Goal: Task Accomplishment & Management: Use online tool/utility

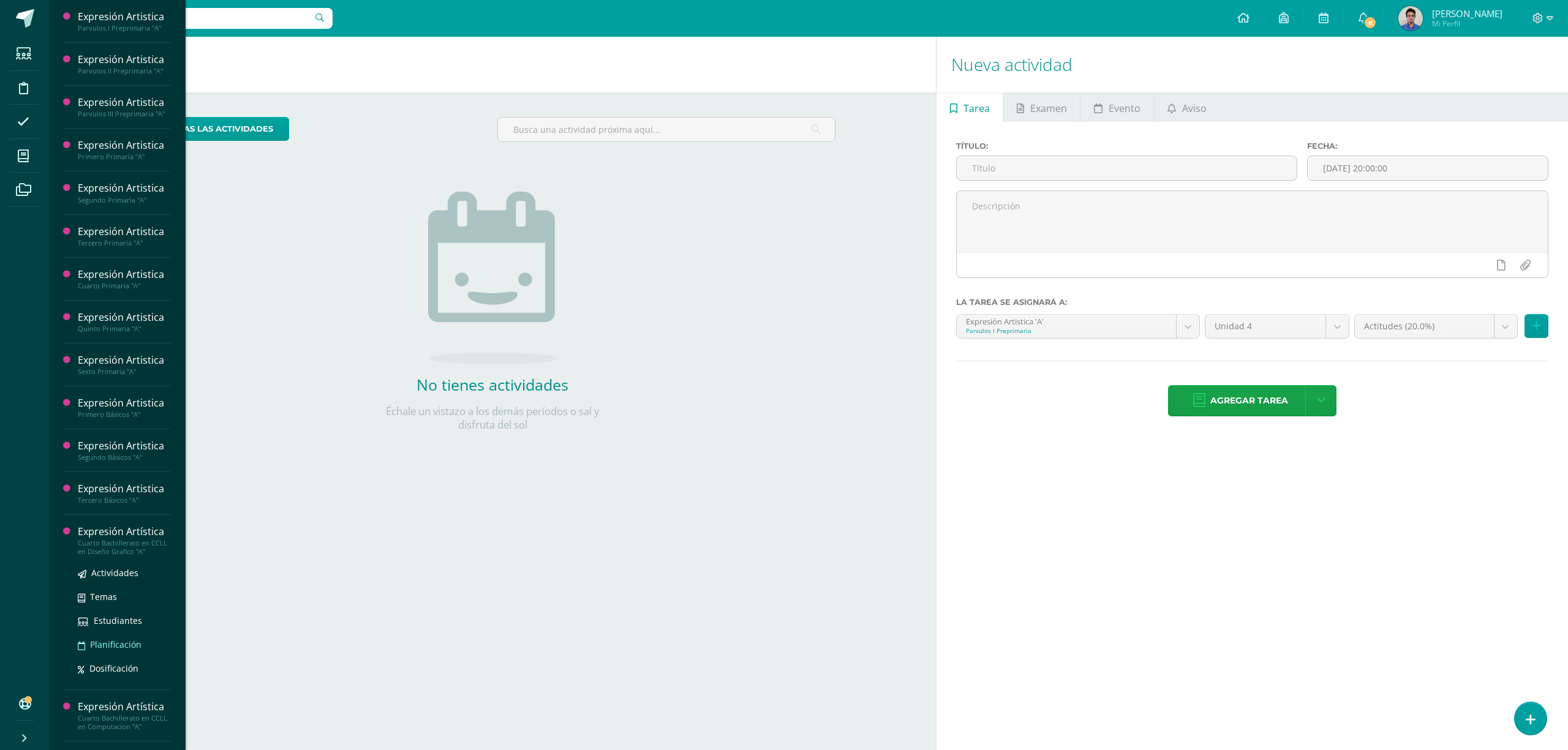
click at [115, 562] on span "Planificación" at bounding box center [115, 644] width 51 height 11
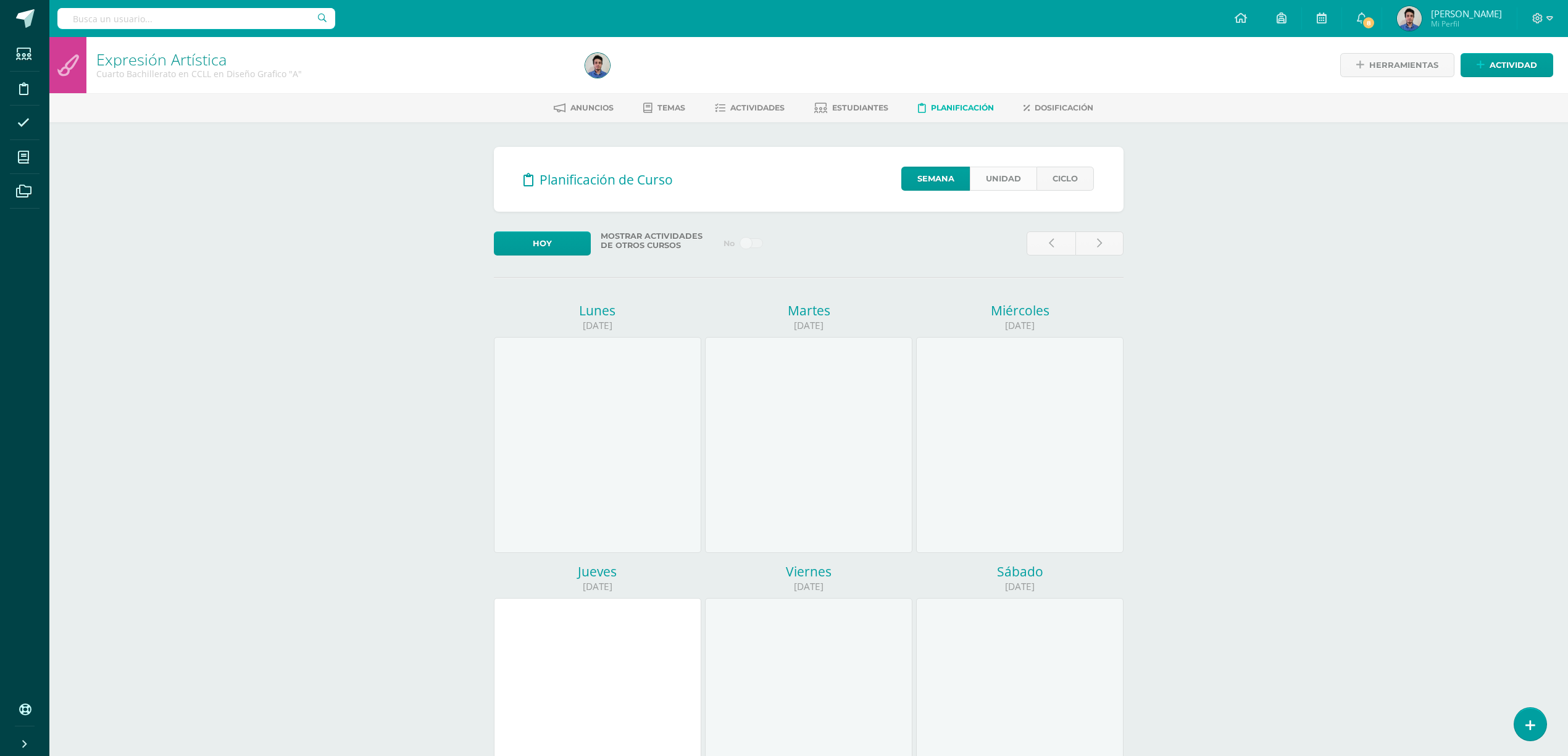
click at [993, 184] on link "Unidad" at bounding box center [1003, 178] width 66 height 24
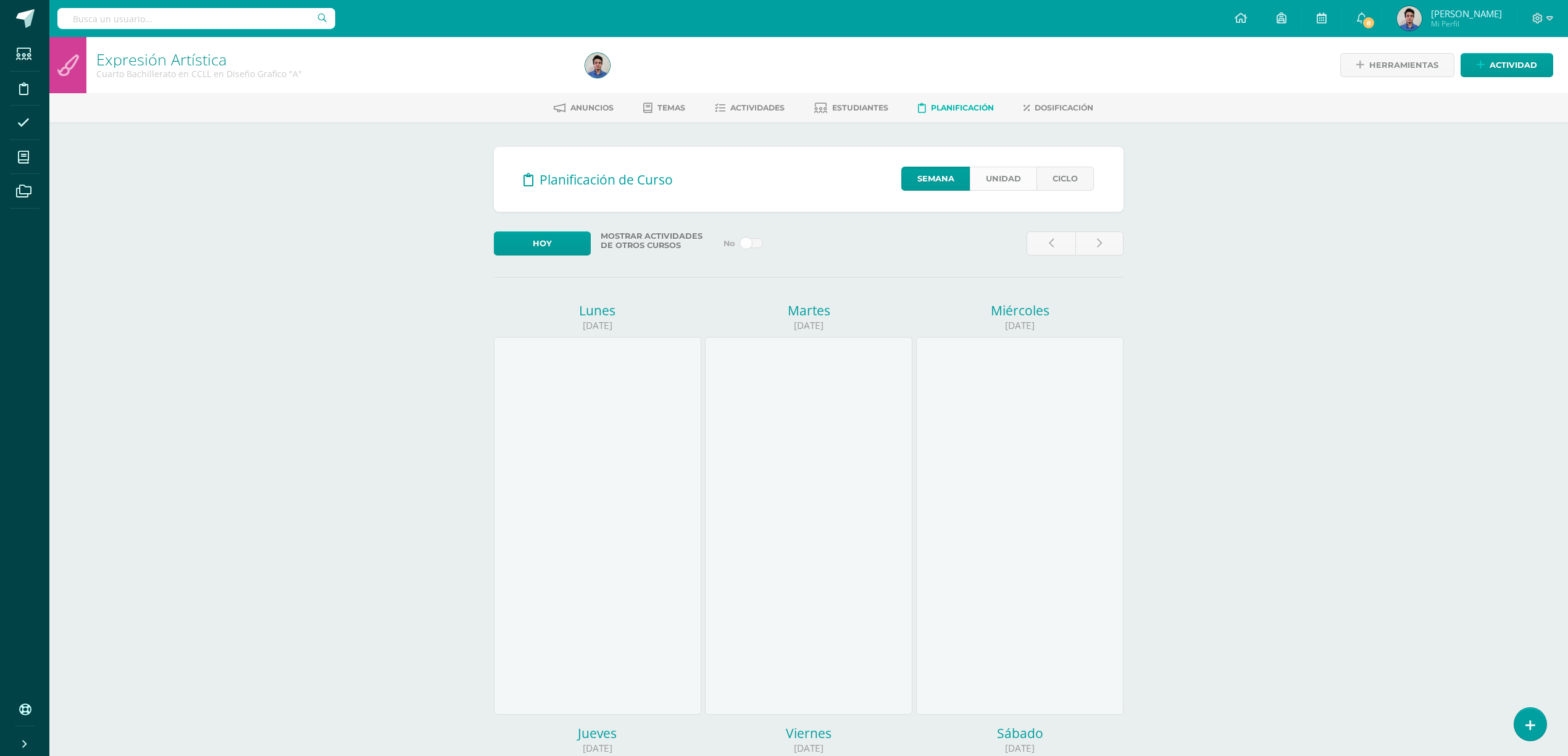
click at [993, 179] on link "Unidad" at bounding box center [1003, 178] width 66 height 24
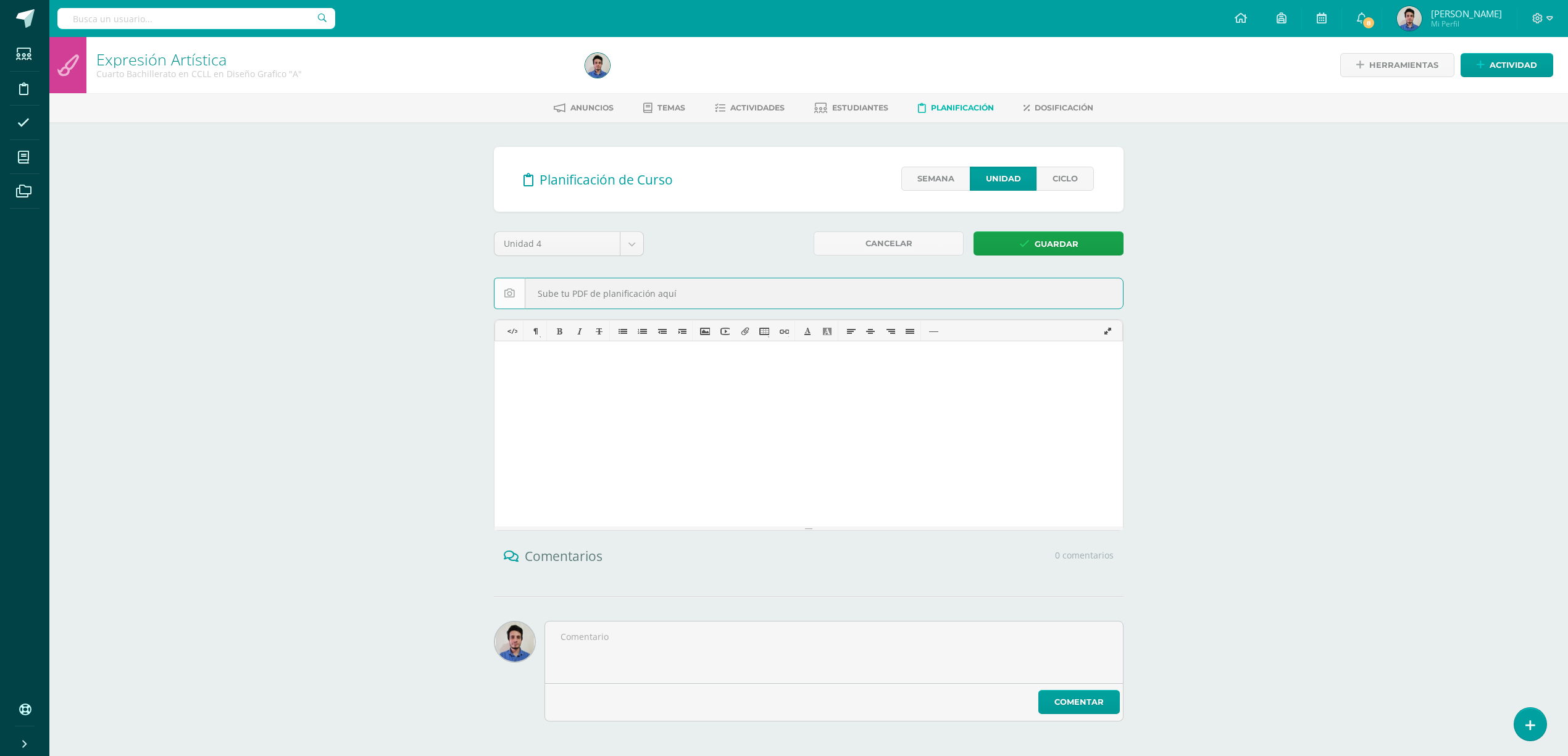
click at [593, 287] on input "file" at bounding box center [809, 294] width 628 height 30
type input "C:\fakepath\plan DALTON Bloque IV 4to Bach.pdf"
click at [495, 279] on input "file" at bounding box center [809, 294] width 628 height 30
click at [1074, 247] on span "Guardar" at bounding box center [1056, 244] width 43 height 23
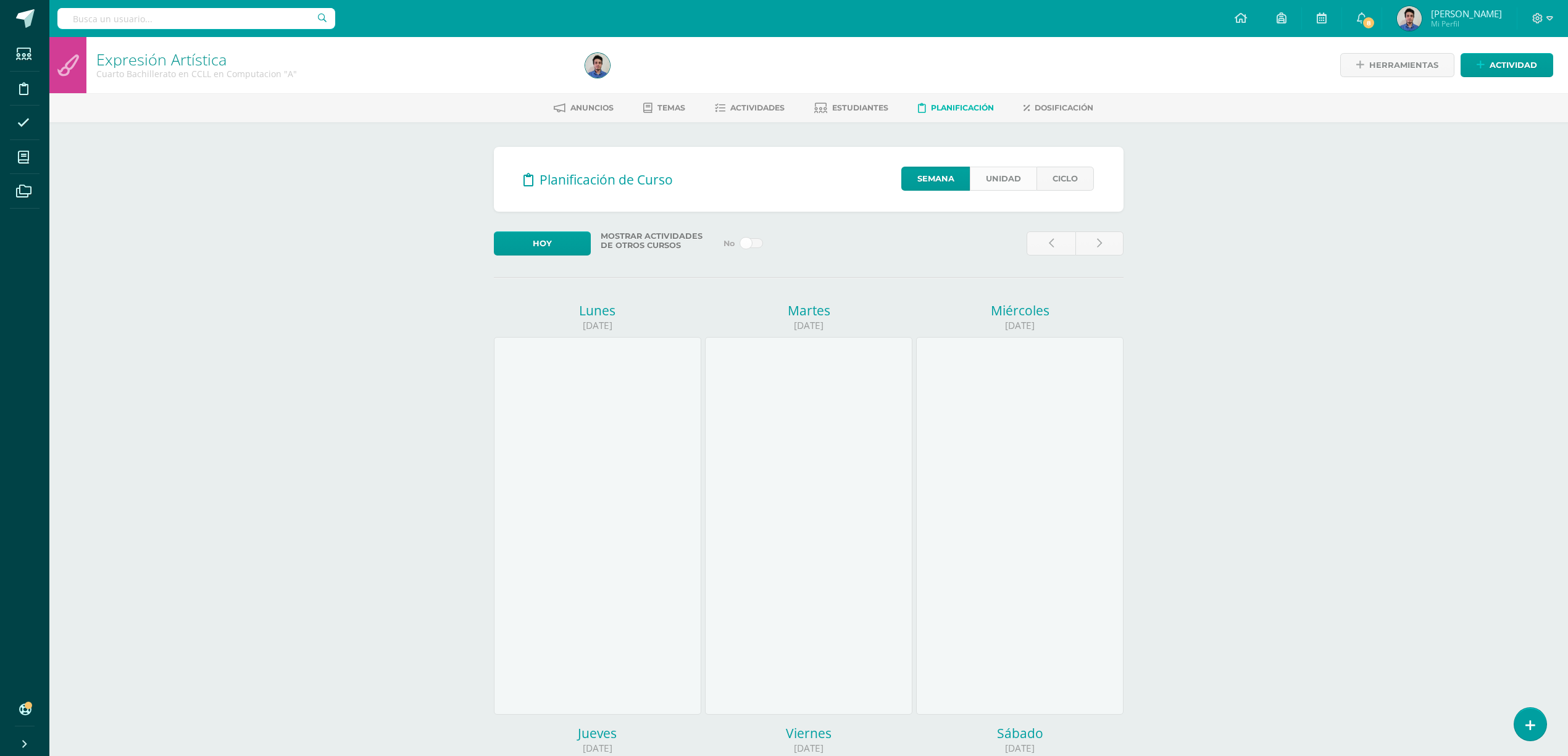
drag, startPoint x: 991, startPoint y: 179, endPoint x: 983, endPoint y: 164, distance: 17.0
click at [991, 179] on link "Unidad" at bounding box center [1003, 178] width 66 height 24
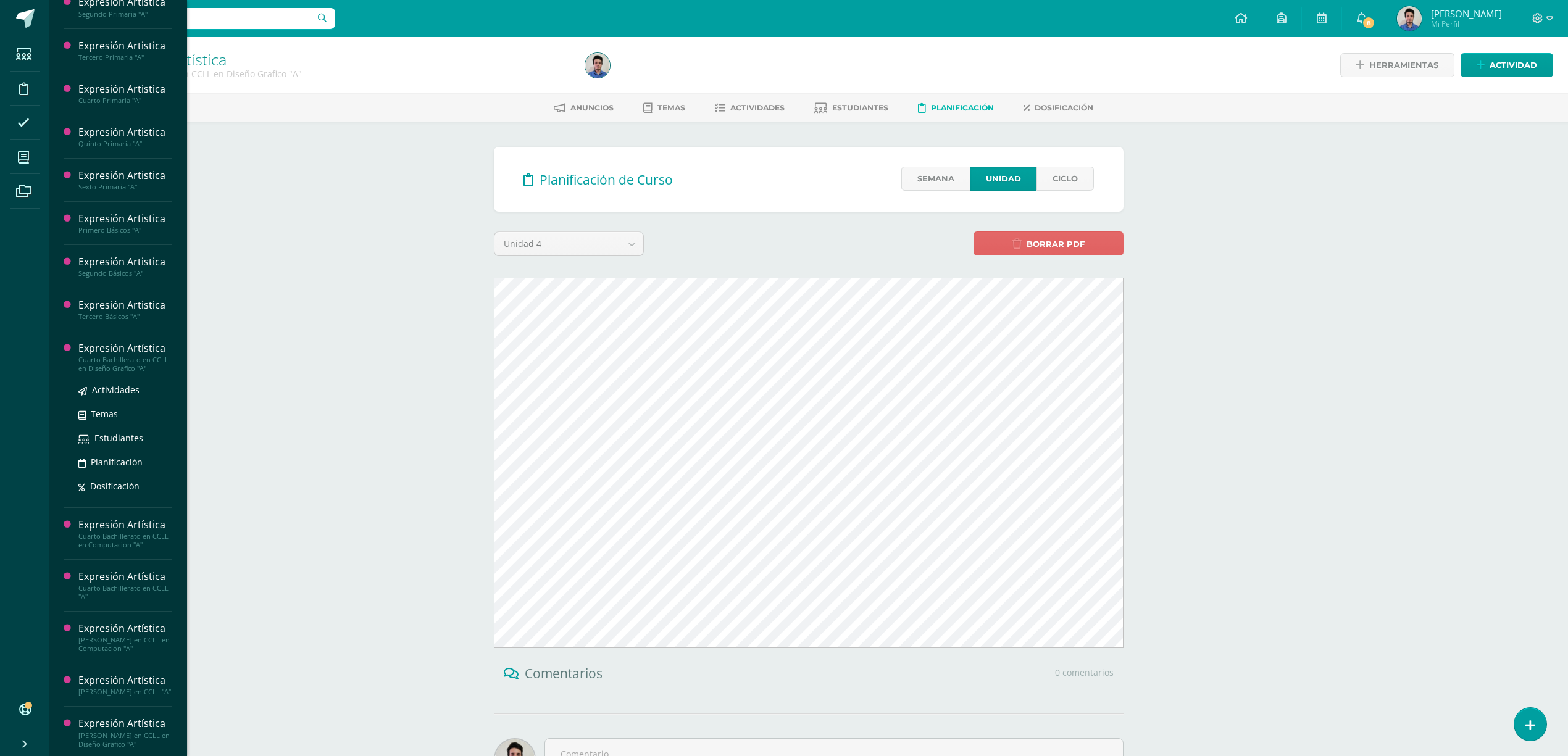
scroll to position [203, 0]
click at [114, 453] on span "Planificación" at bounding box center [116, 459] width 52 height 11
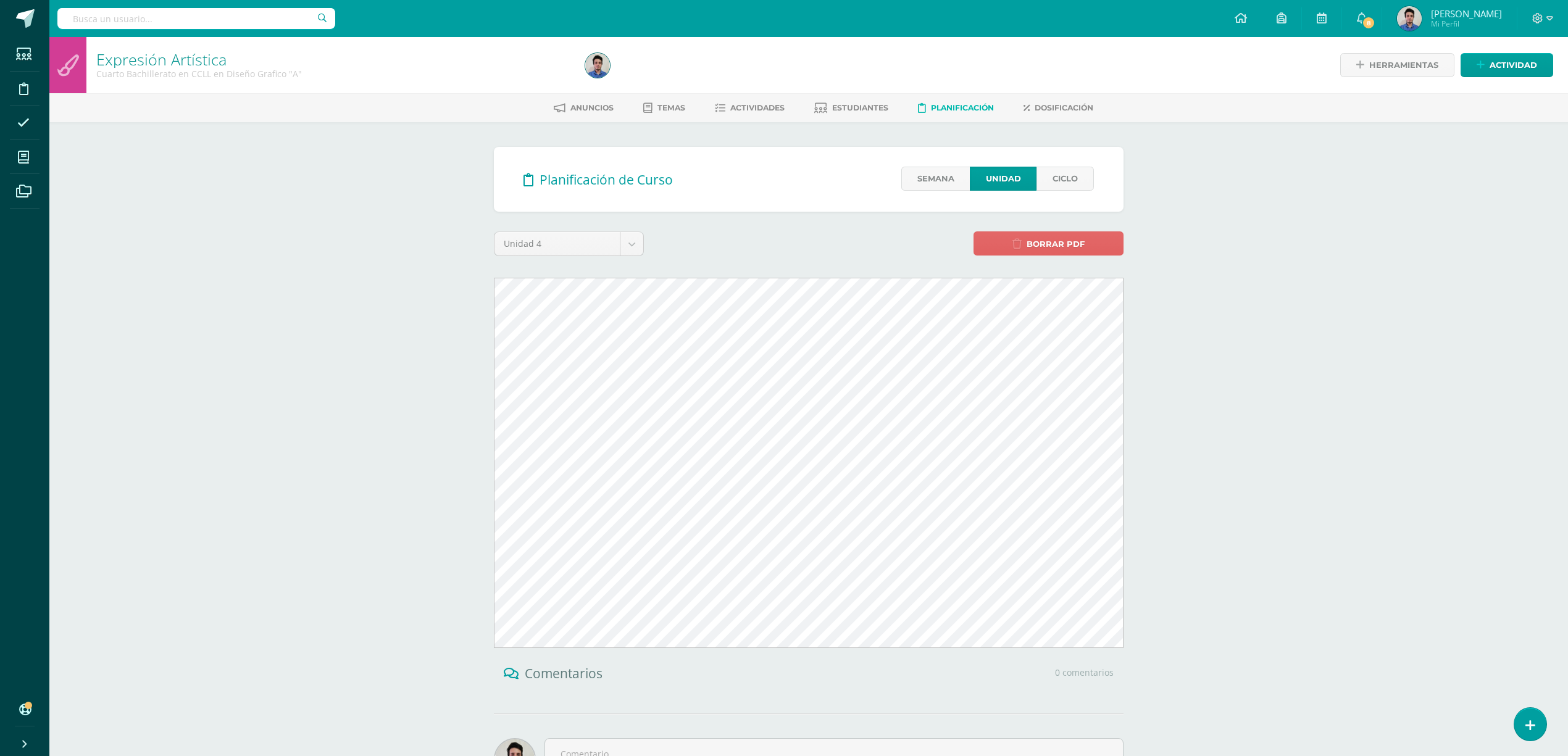
scroll to position [78, 0]
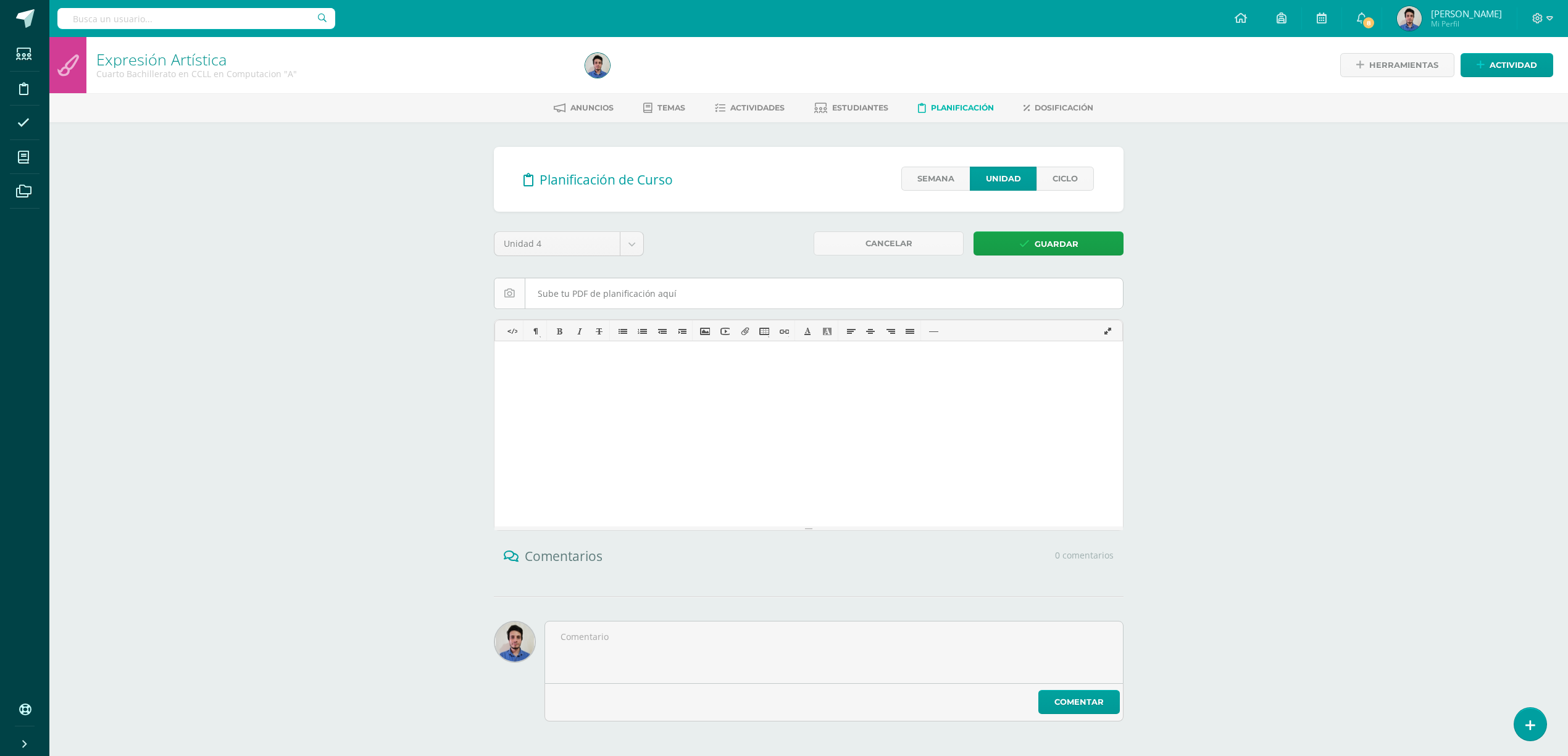
click at [662, 281] on input "file" at bounding box center [809, 294] width 628 height 30
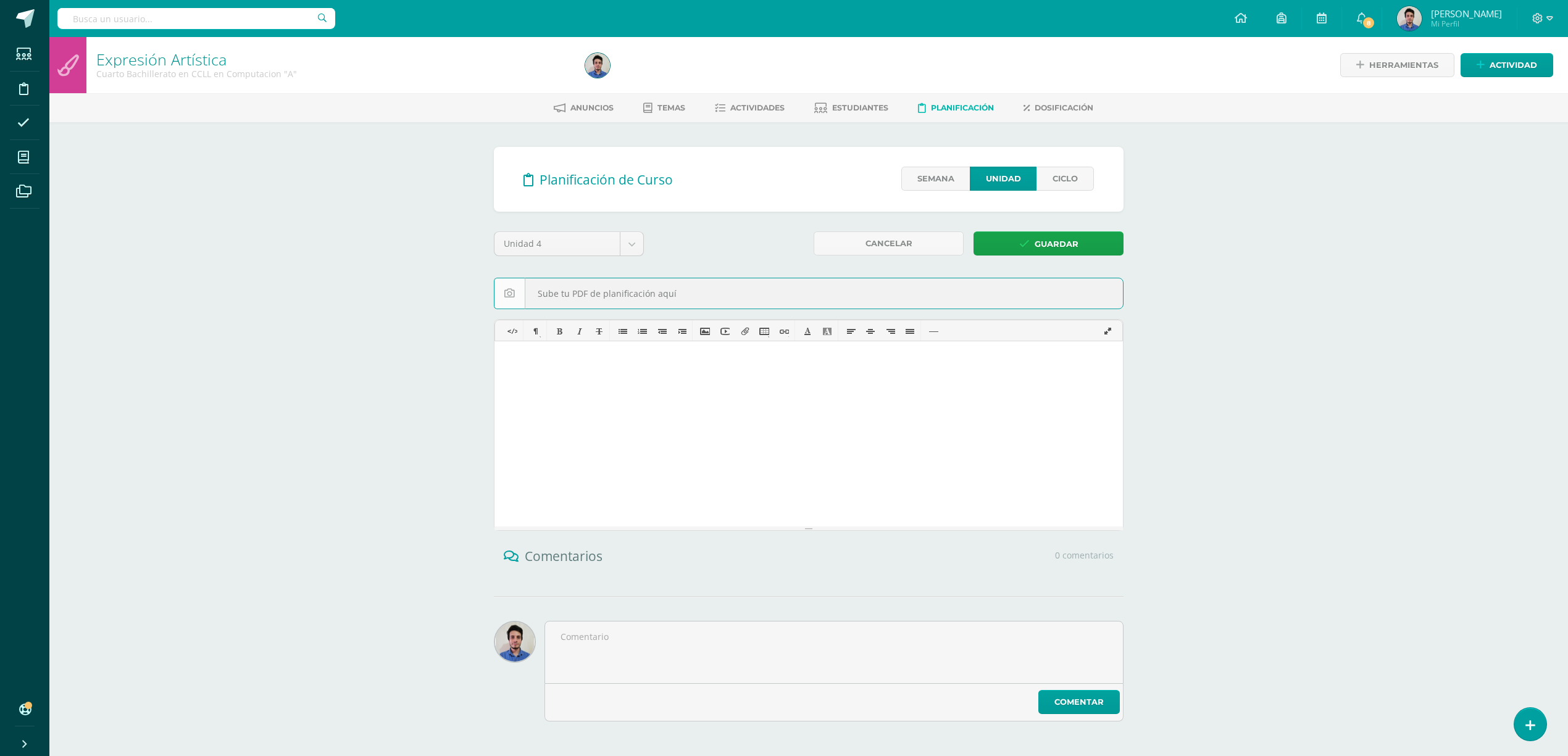
type input "C:\fakepath\plan DALTON Bloque IV 4to Bach.pdf"
click at [1046, 246] on span "Guardar" at bounding box center [1056, 244] width 43 height 23
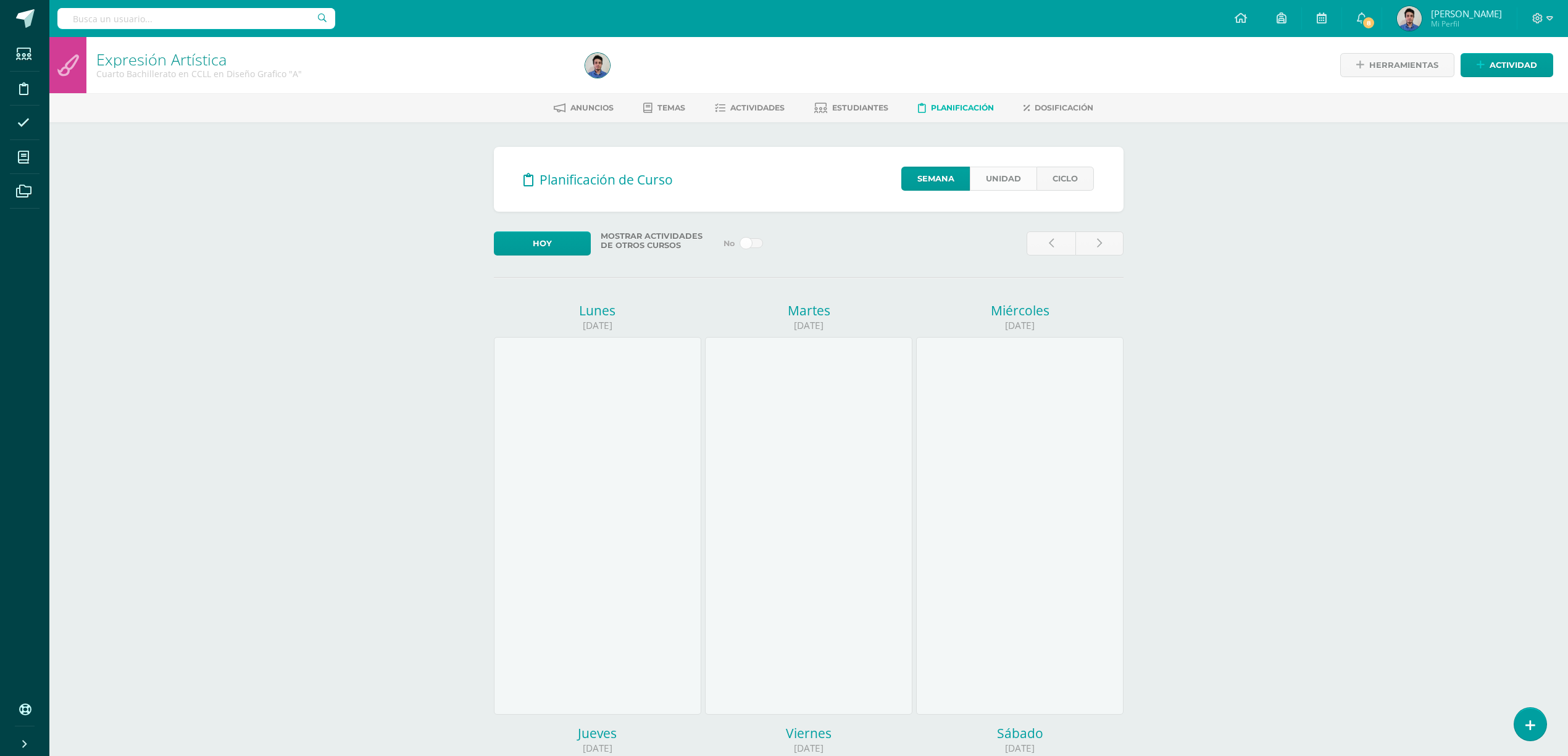
click at [1015, 186] on link "Unidad" at bounding box center [1003, 178] width 66 height 24
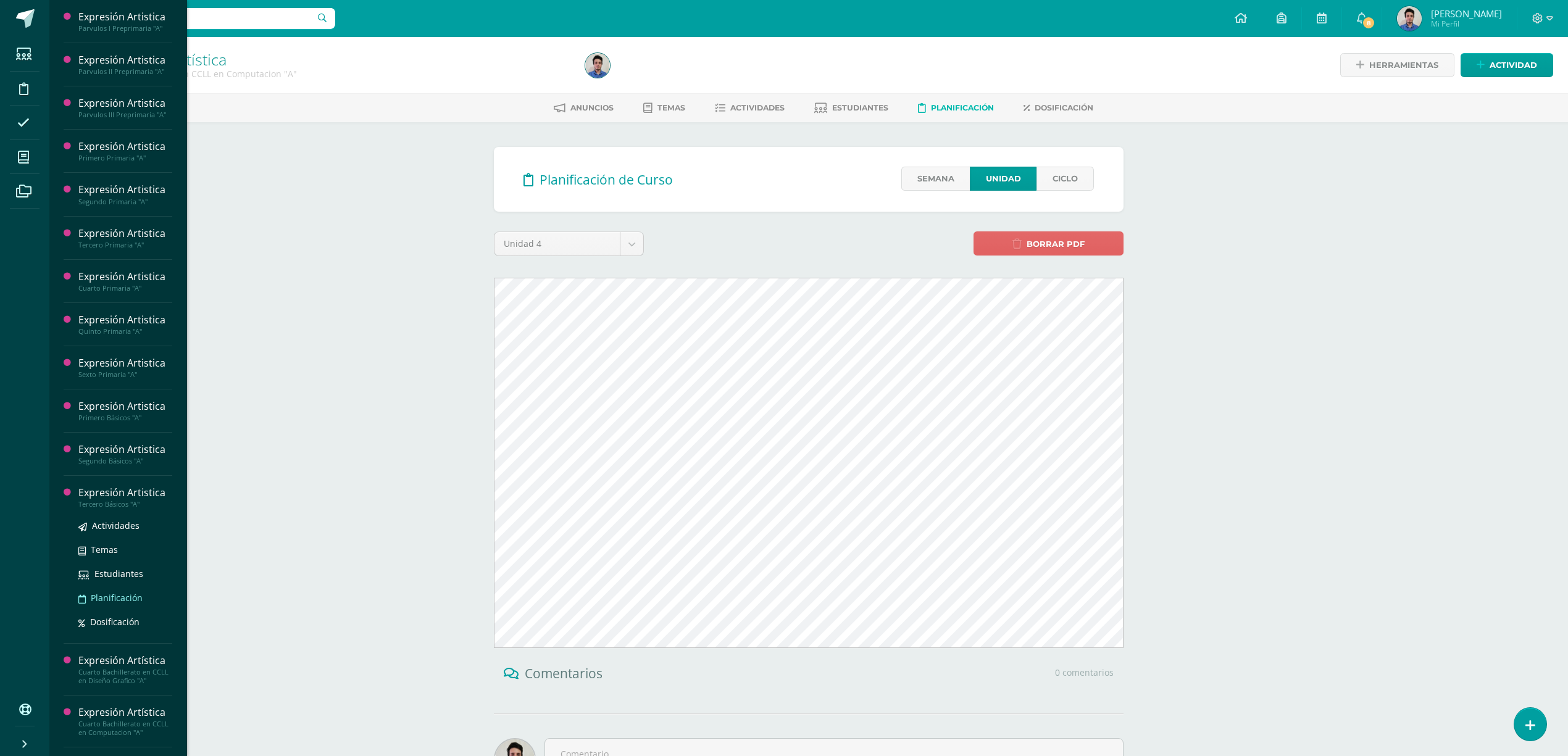
click at [117, 601] on span "Planificación" at bounding box center [116, 598] width 52 height 11
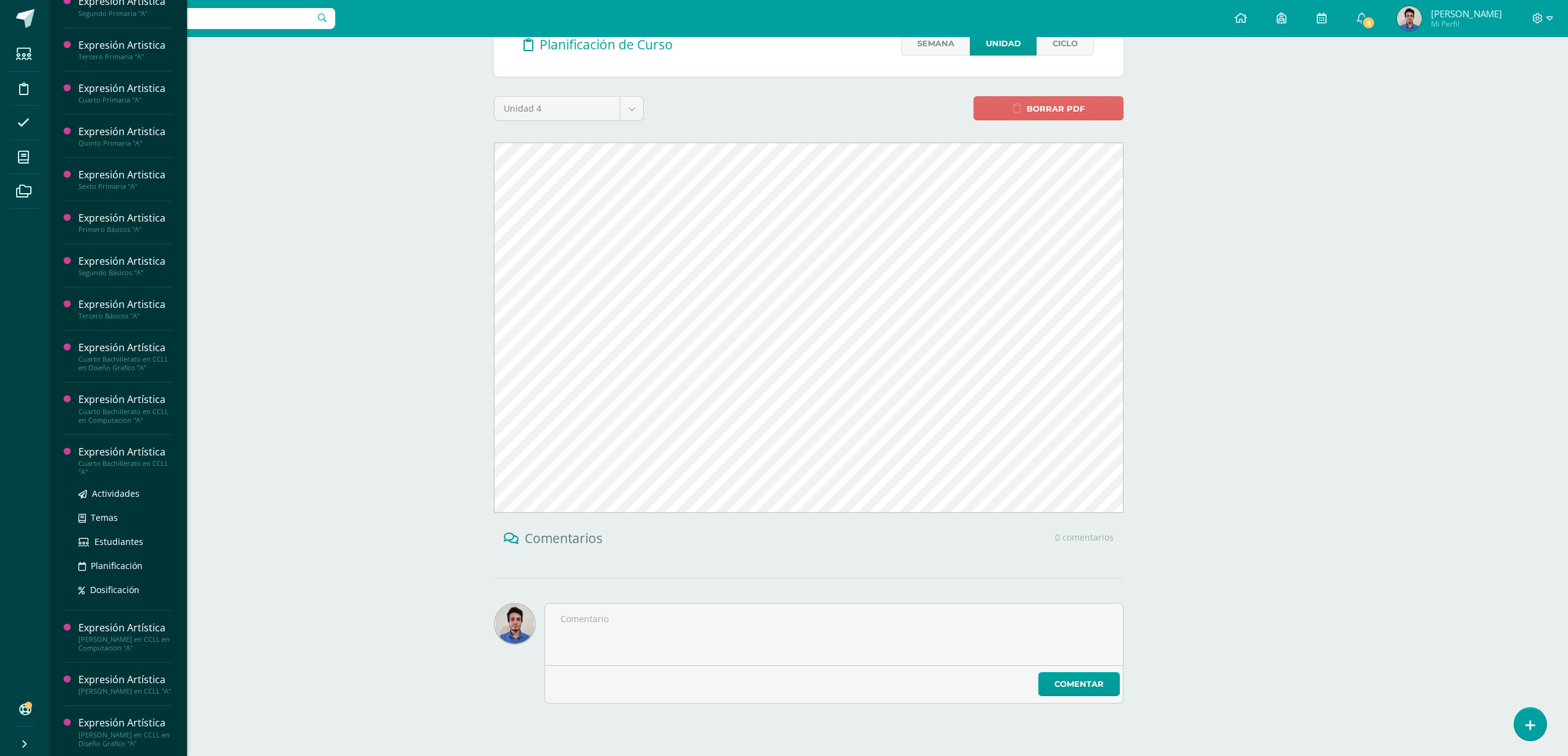
scroll to position [203, 0]
click at [101, 558] on span "Planificación" at bounding box center [116, 563] width 52 height 11
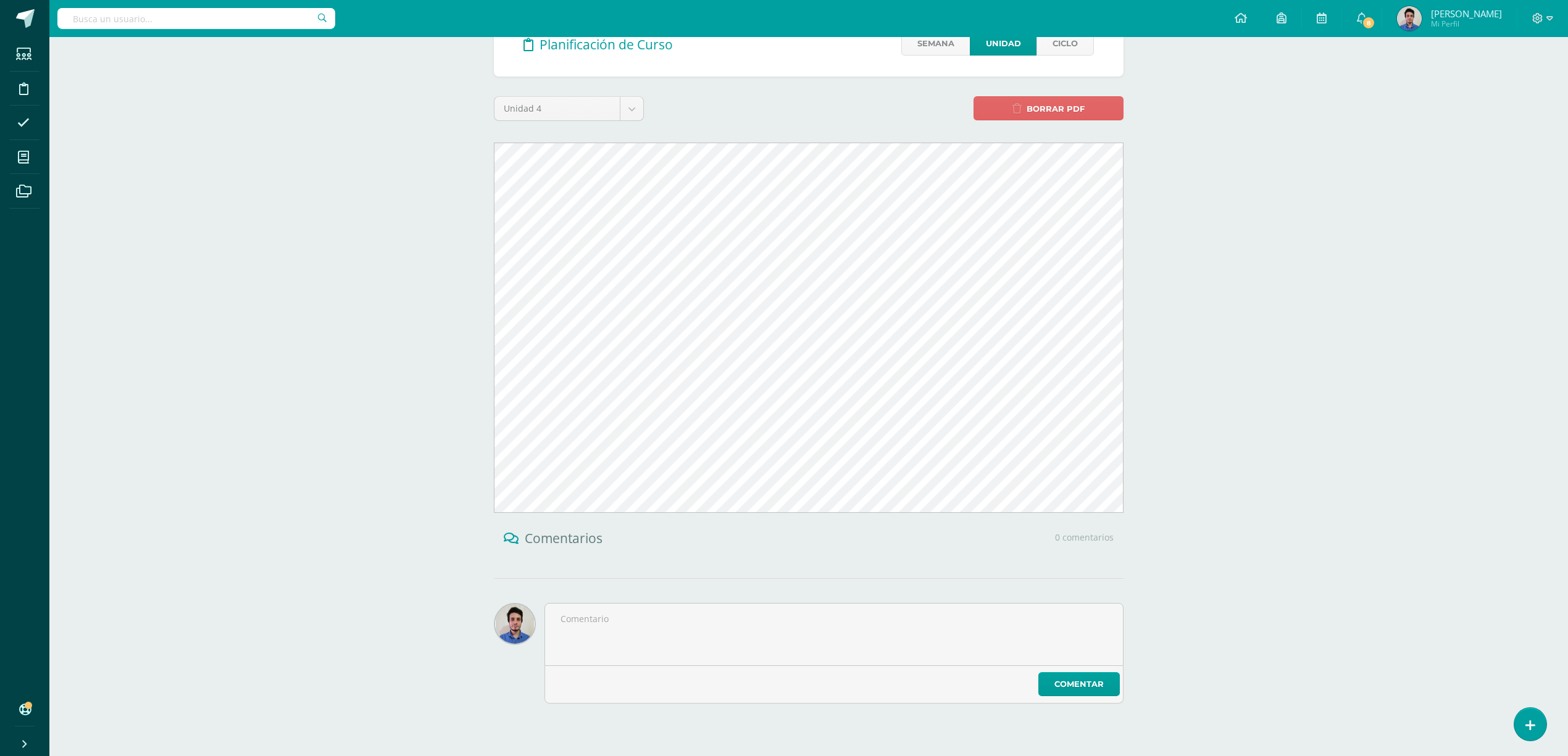
scroll to position [78, 0]
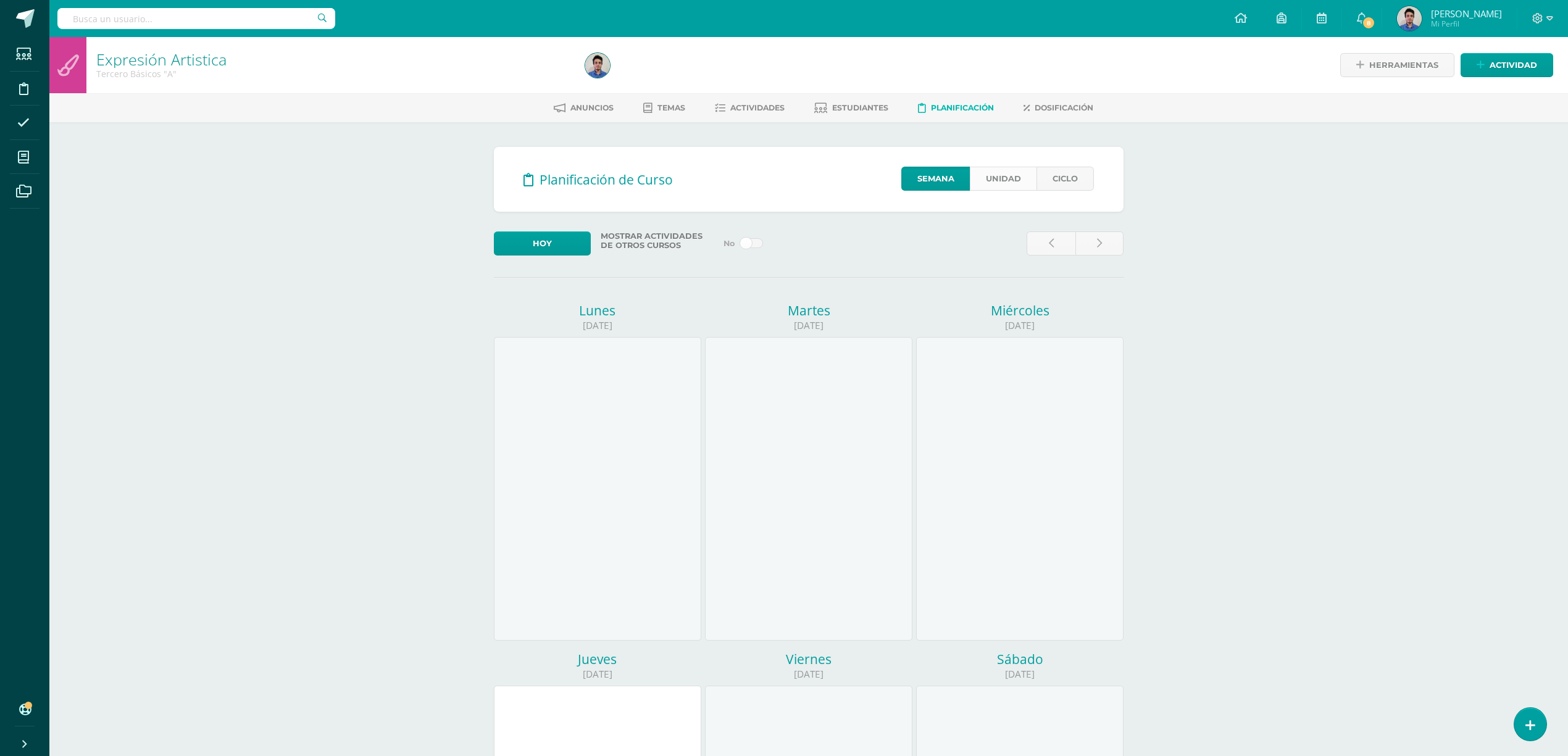
click at [998, 176] on link "Unidad" at bounding box center [1003, 178] width 66 height 24
click at [1016, 179] on link "Unidad" at bounding box center [1003, 178] width 66 height 24
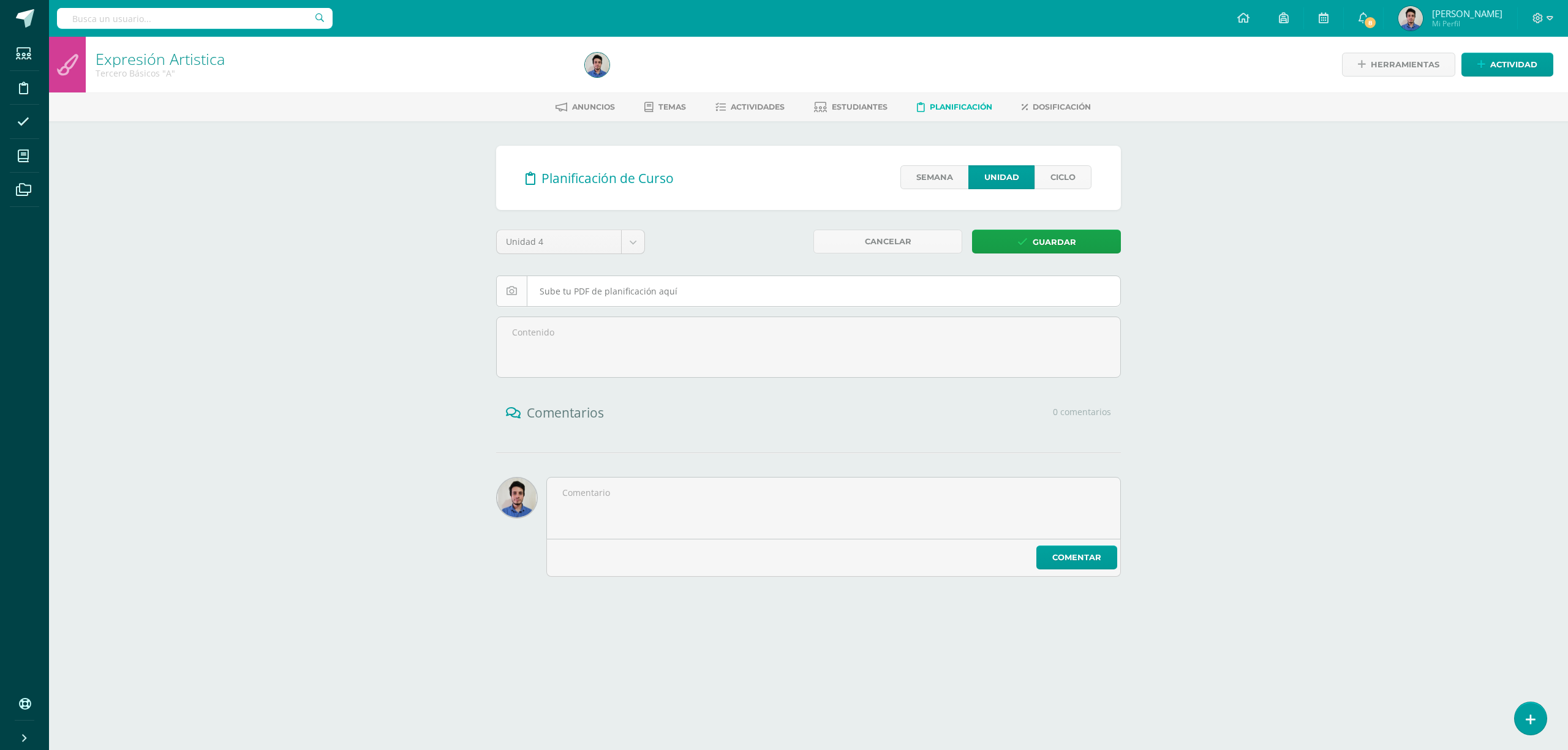
click at [762, 290] on input "file" at bounding box center [808, 291] width 623 height 30
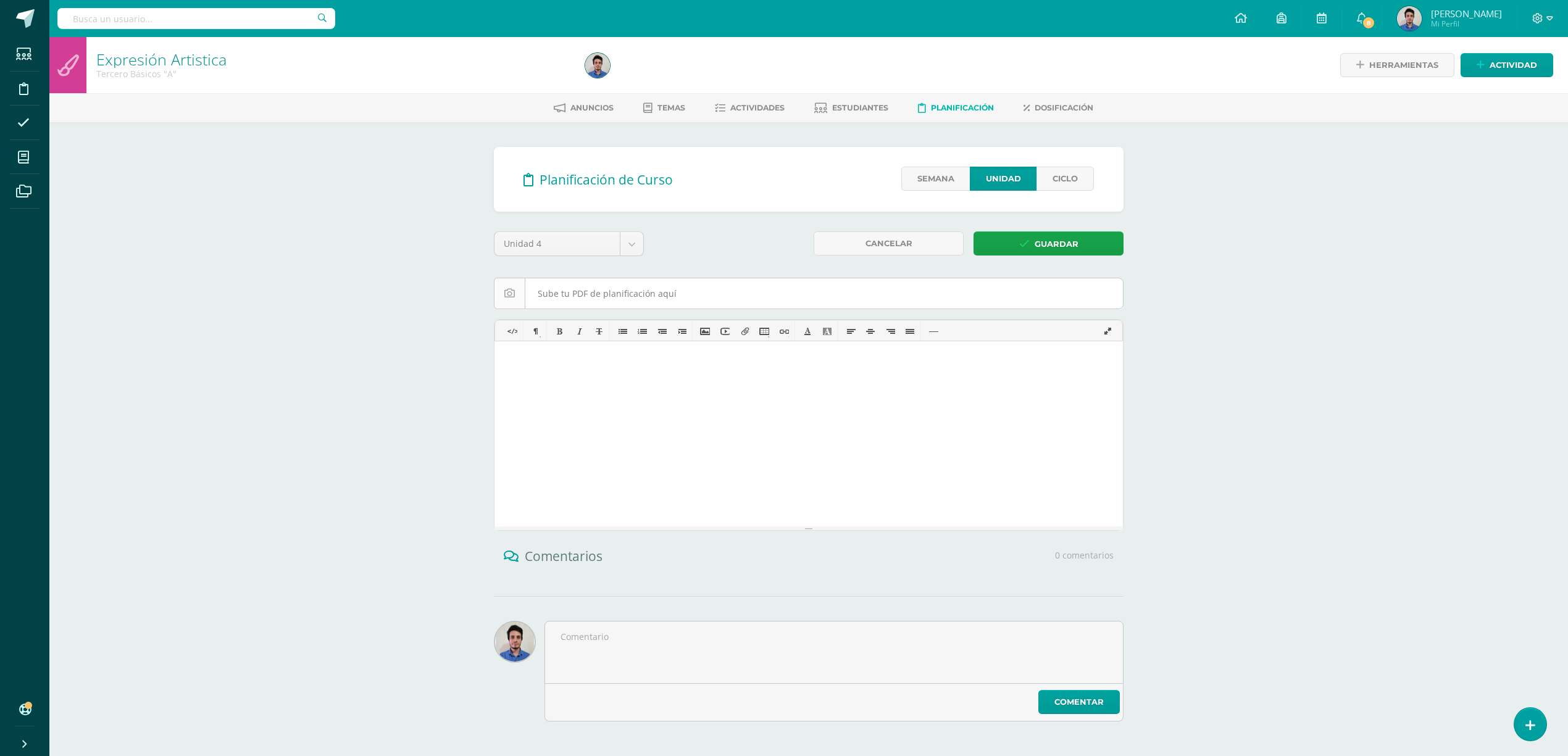
type input "C:\fakepath\plan [PERSON_NAME] Bloque IV 3ro Basico.pdf"
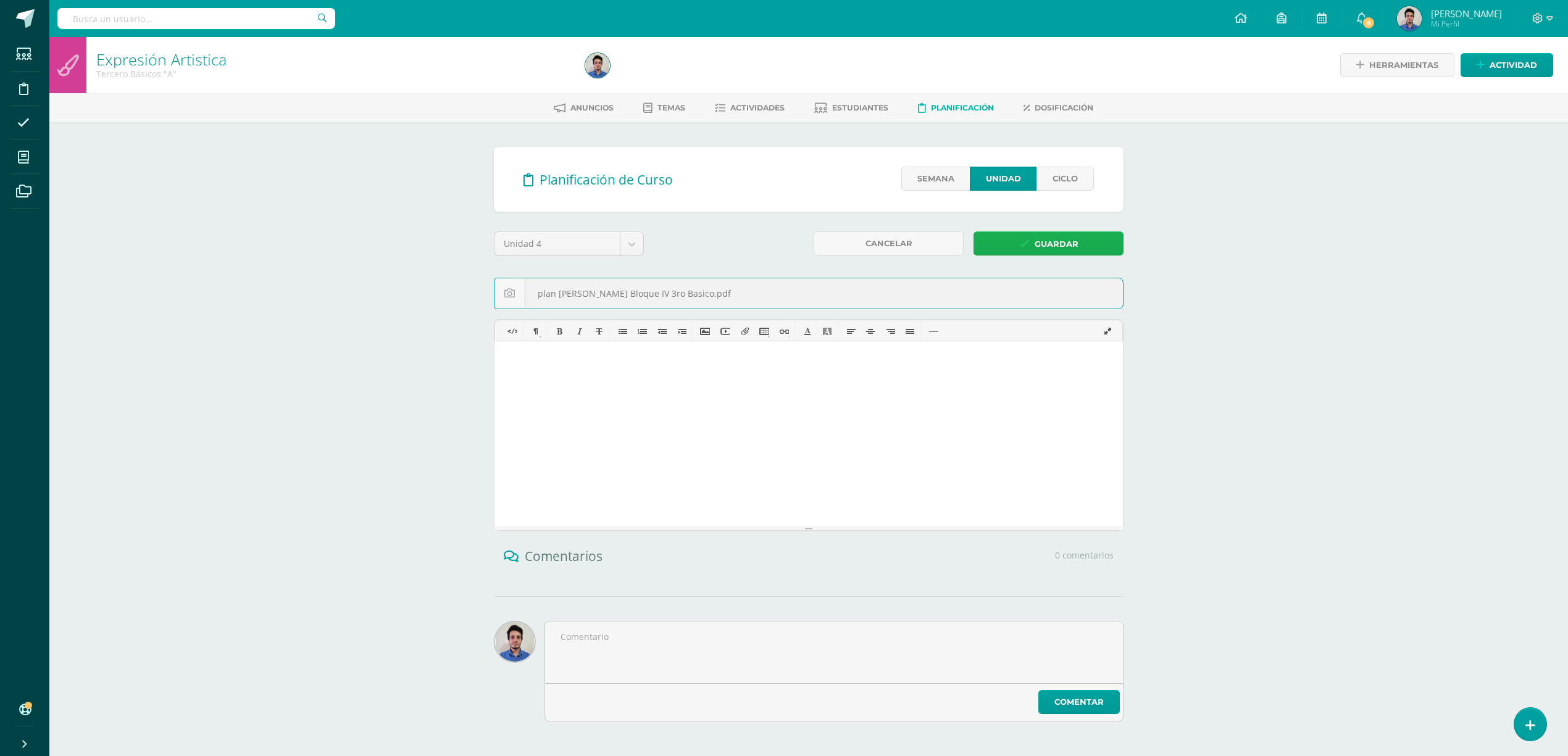
click at [1067, 247] on span "Guardar" at bounding box center [1056, 244] width 43 height 23
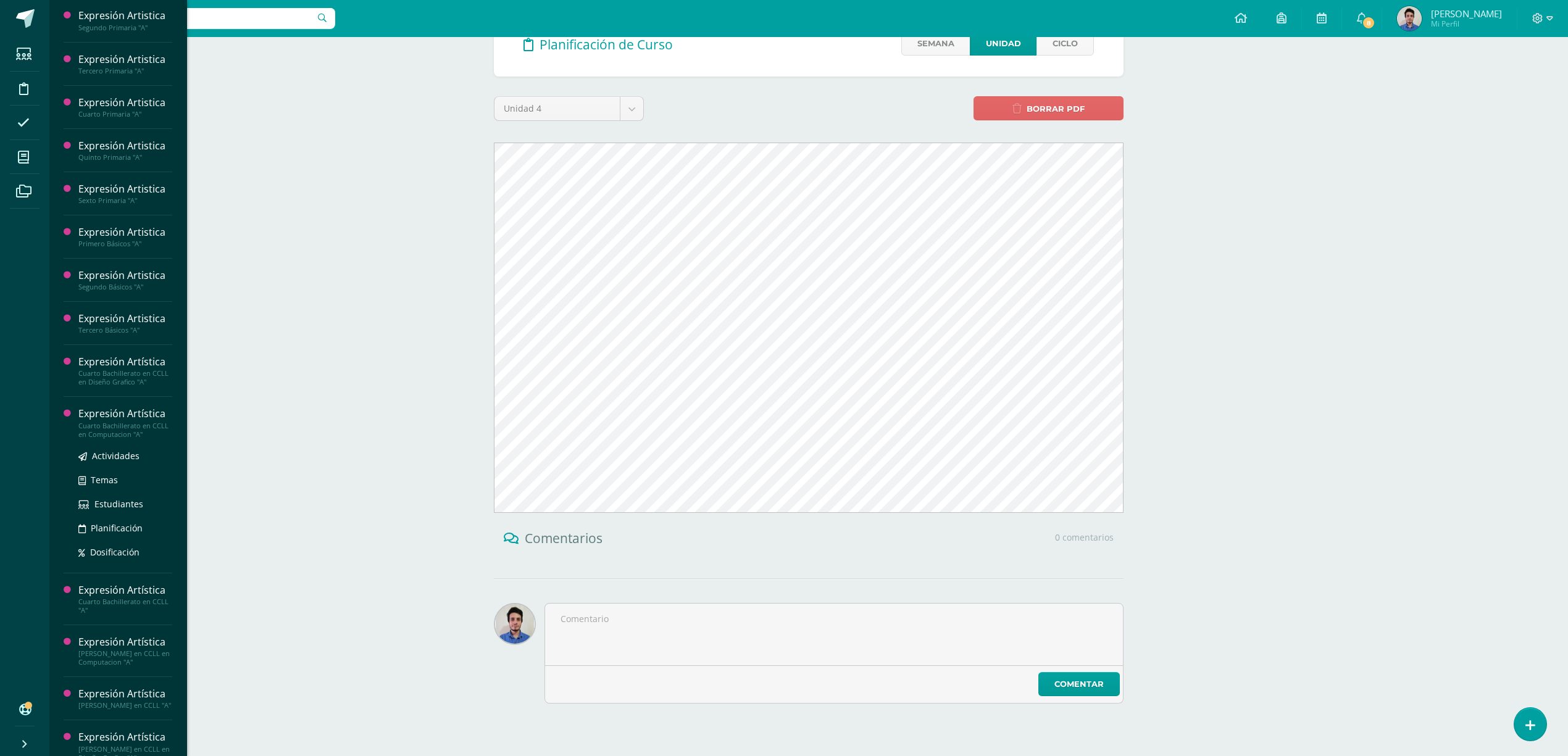
scroll to position [174, 0]
click at [116, 529] on span "Planificación" at bounding box center [116, 528] width 52 height 11
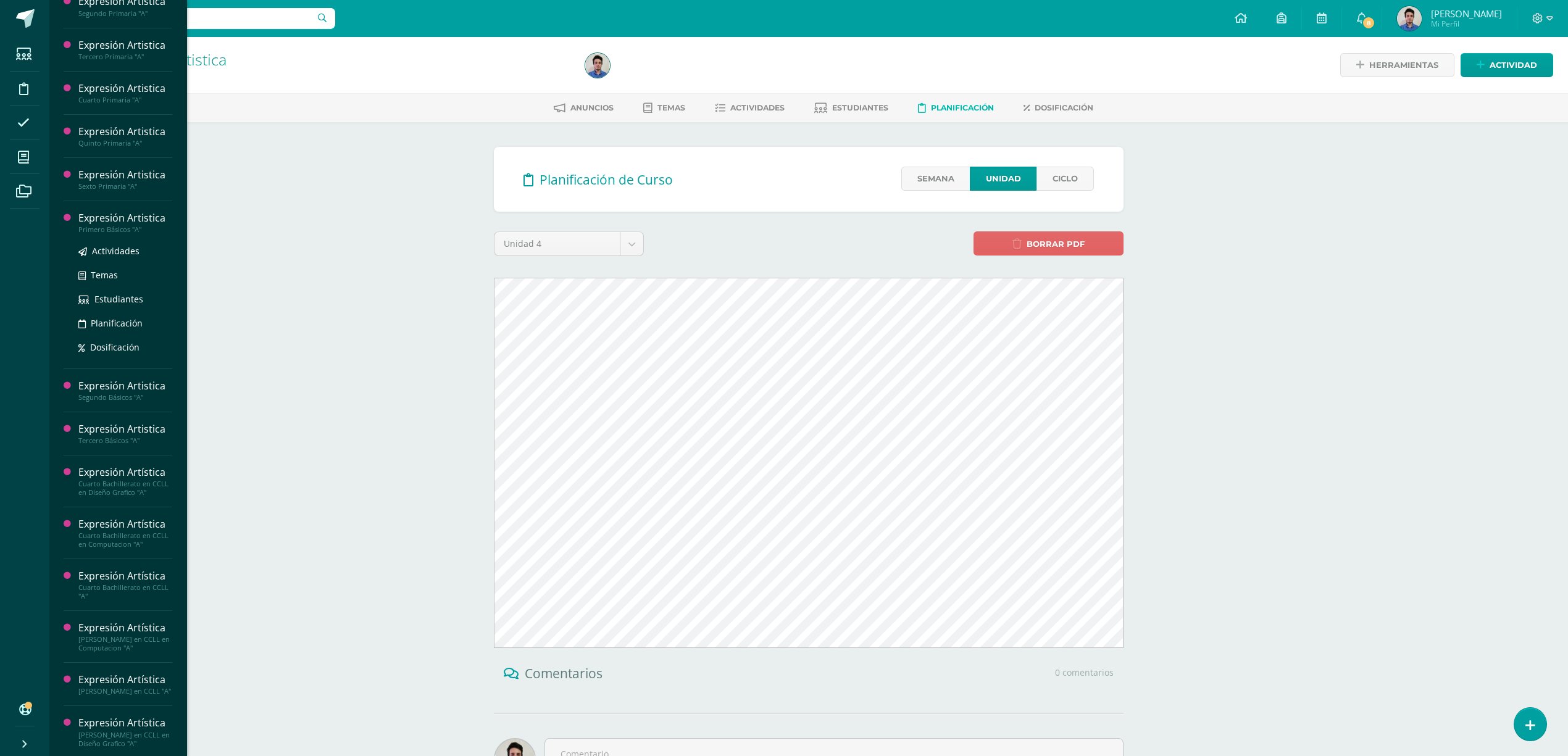
scroll to position [196, 0]
click at [121, 361] on span "Planificación" at bounding box center [116, 364] width 52 height 11
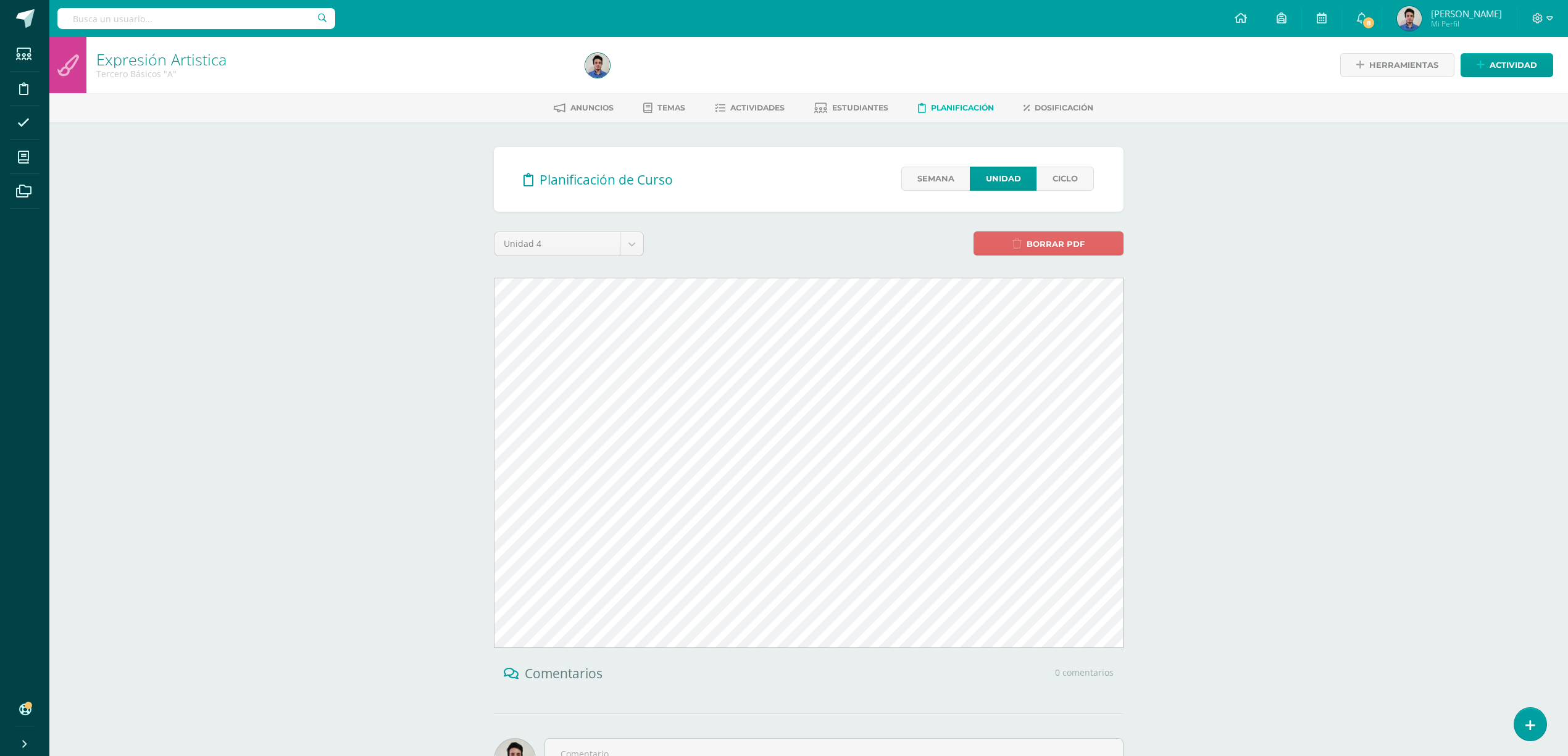
scroll to position [78, 0]
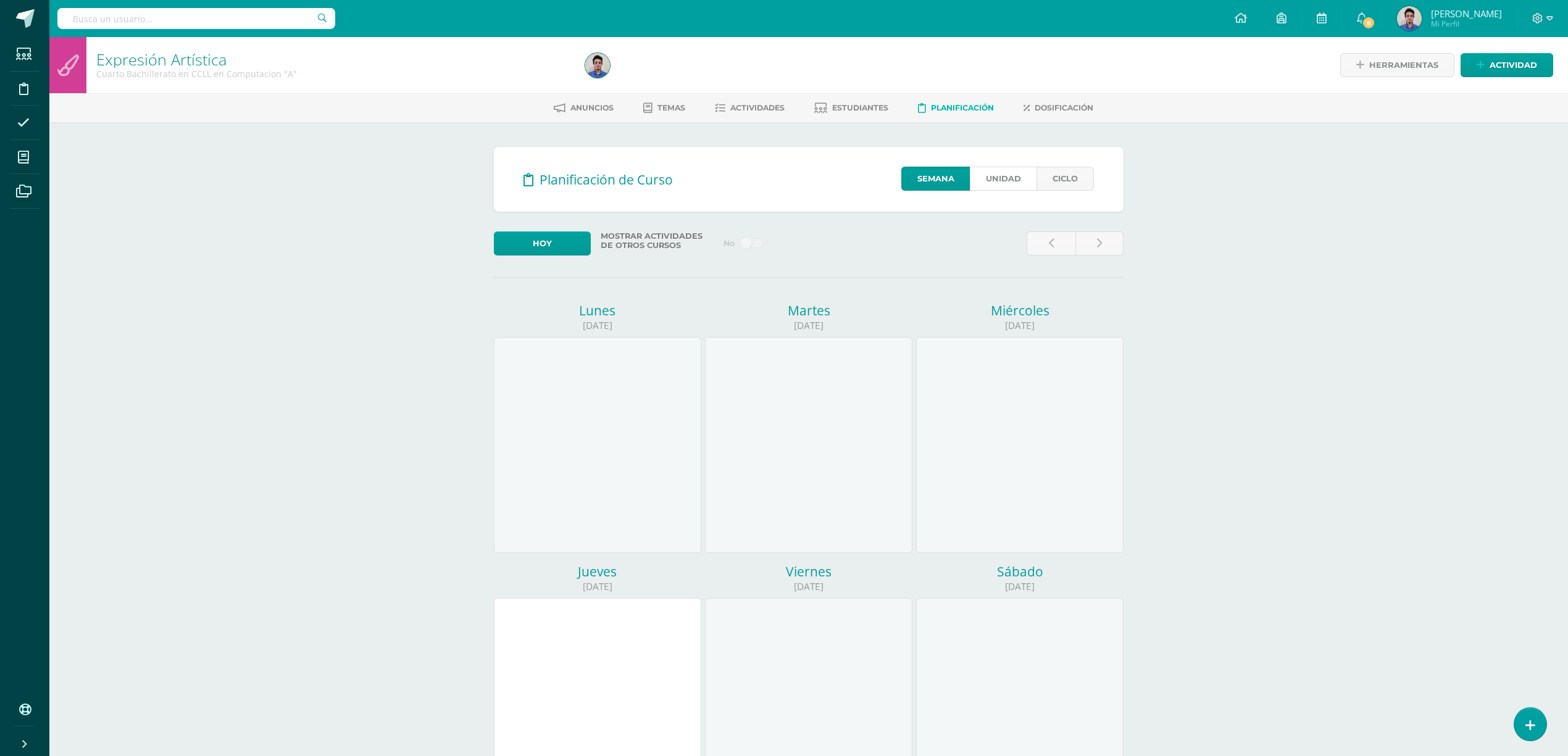
click at [1006, 181] on link "Unidad" at bounding box center [1003, 178] width 66 height 24
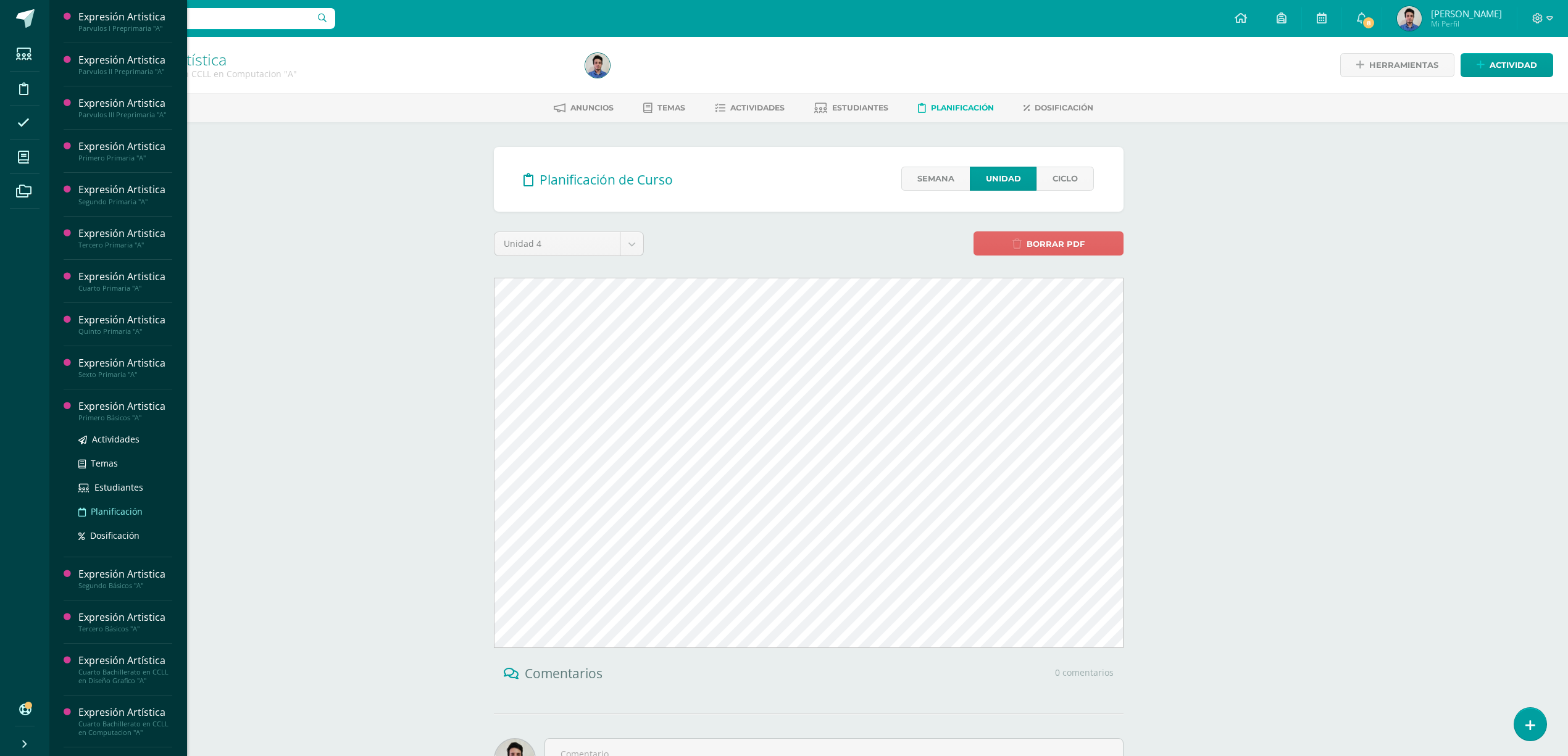
click at [121, 516] on span "Planificación" at bounding box center [116, 512] width 52 height 11
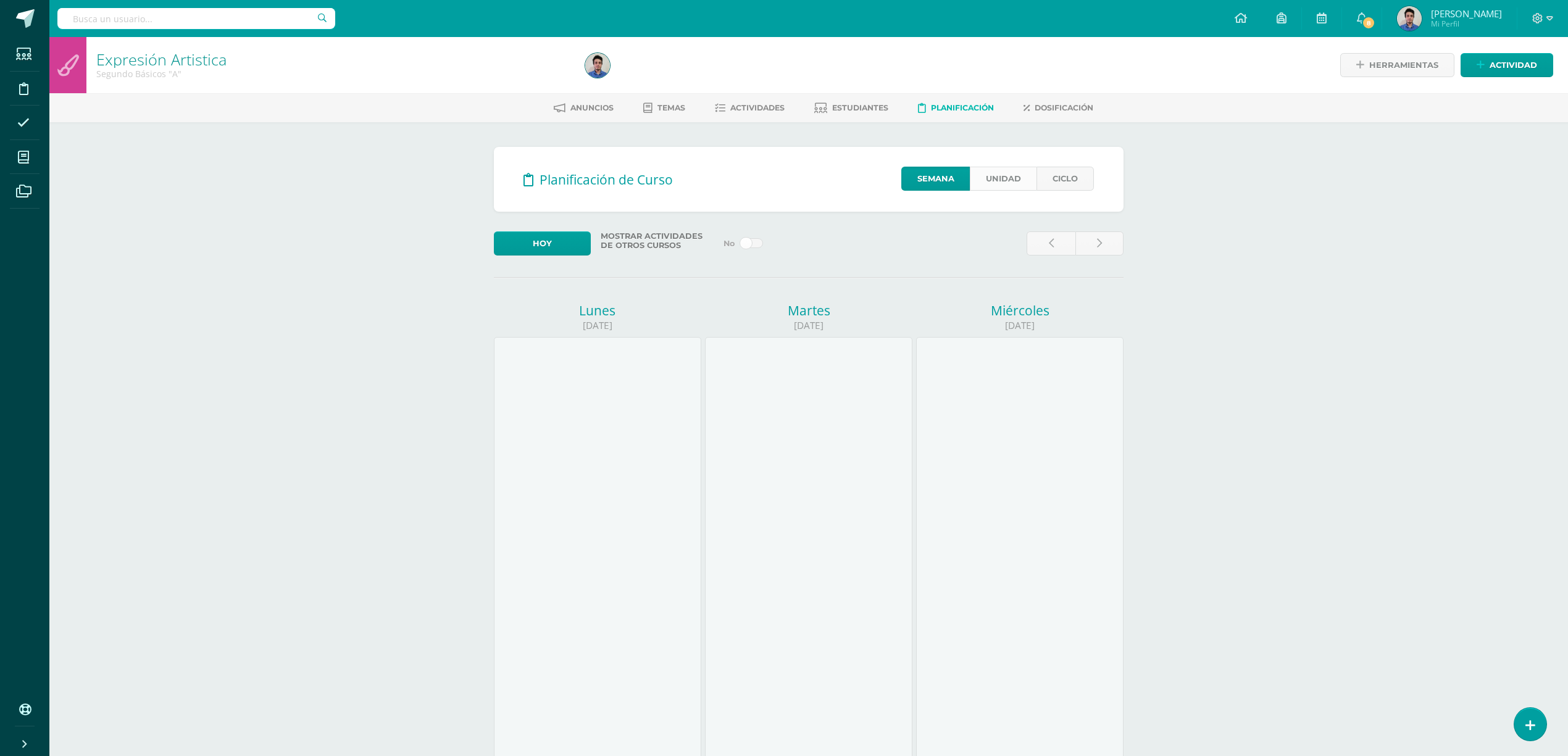
click at [1004, 183] on link "Unidad" at bounding box center [1003, 178] width 66 height 24
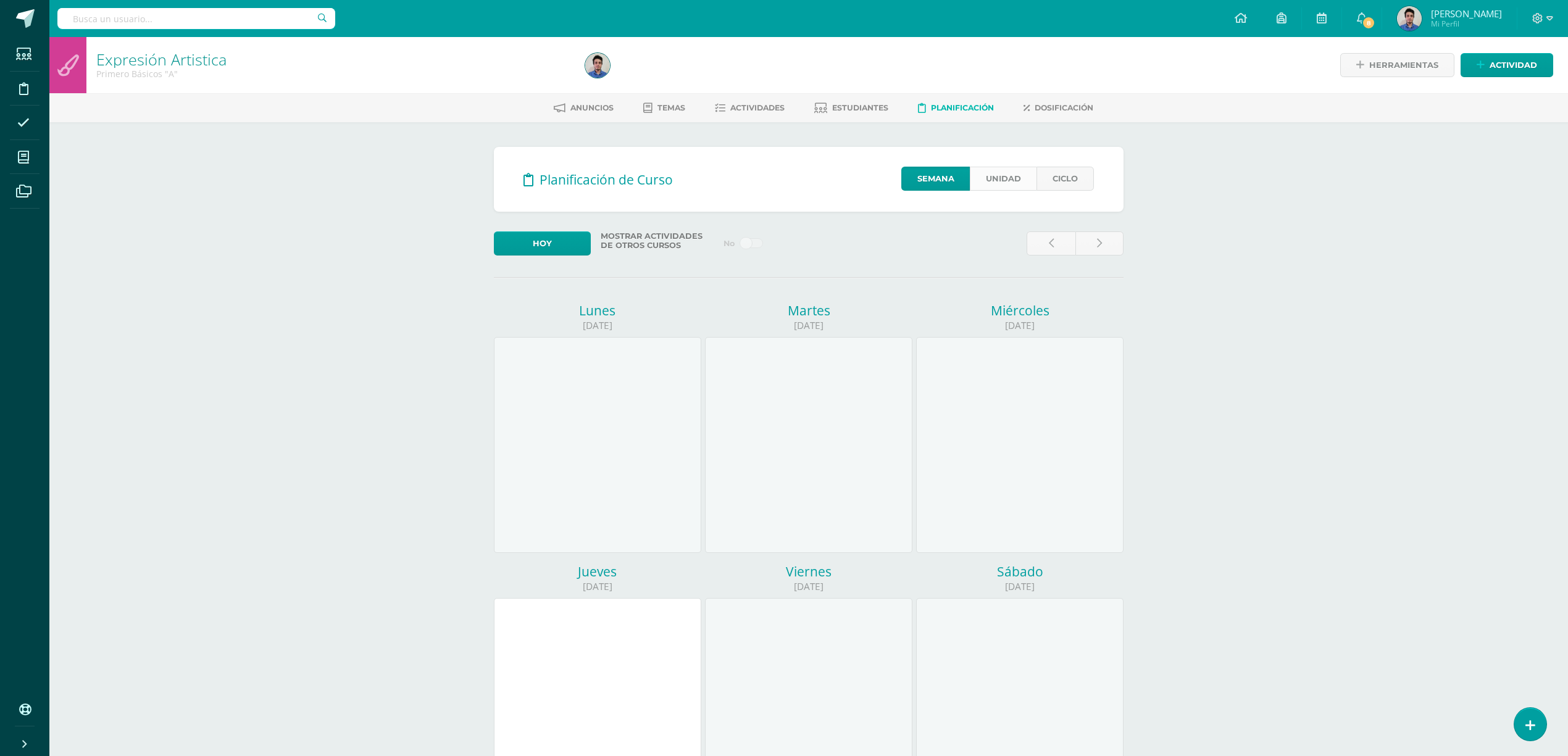
click at [1010, 179] on link "Unidad" at bounding box center [1003, 178] width 66 height 24
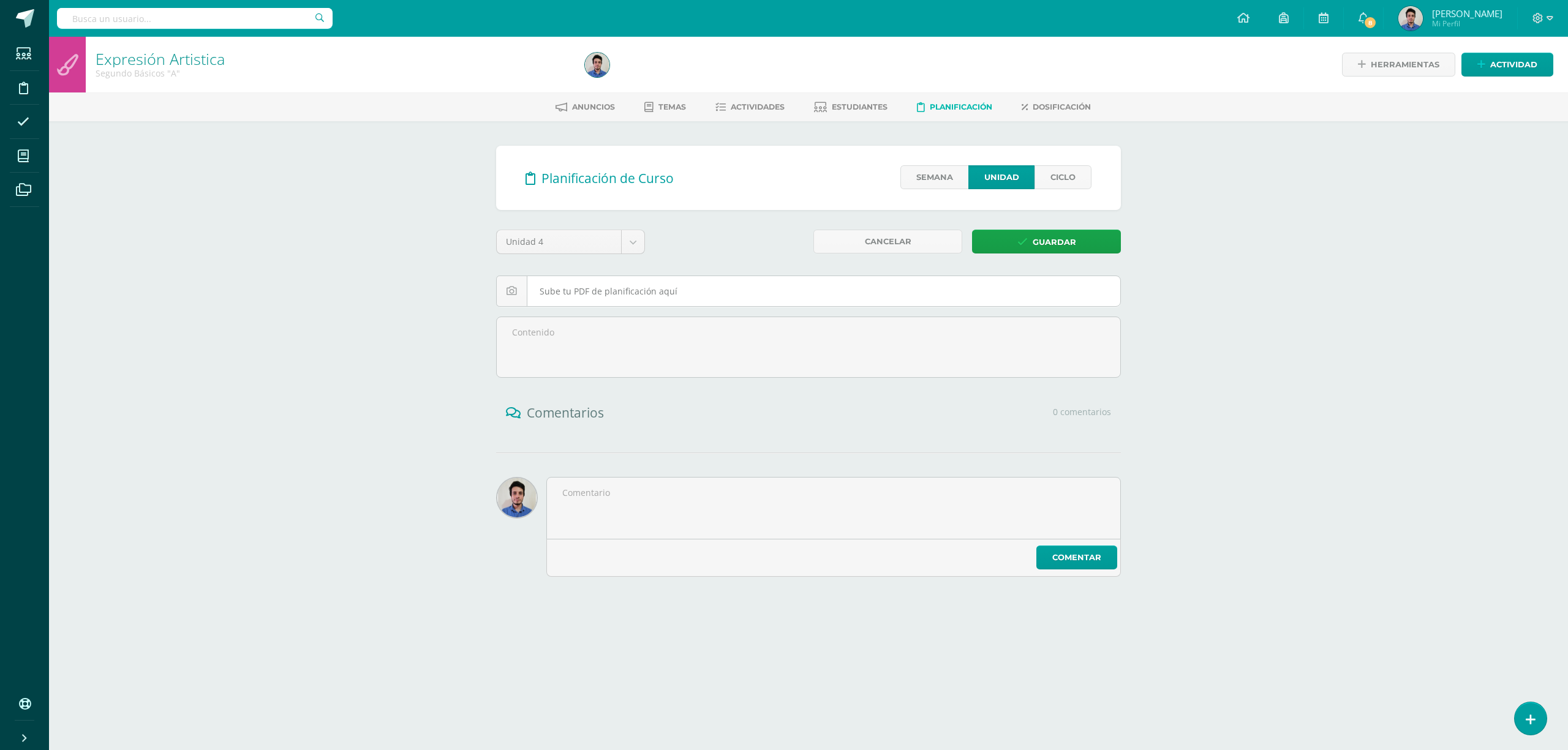
click at [631, 290] on input "file" at bounding box center [808, 291] width 623 height 30
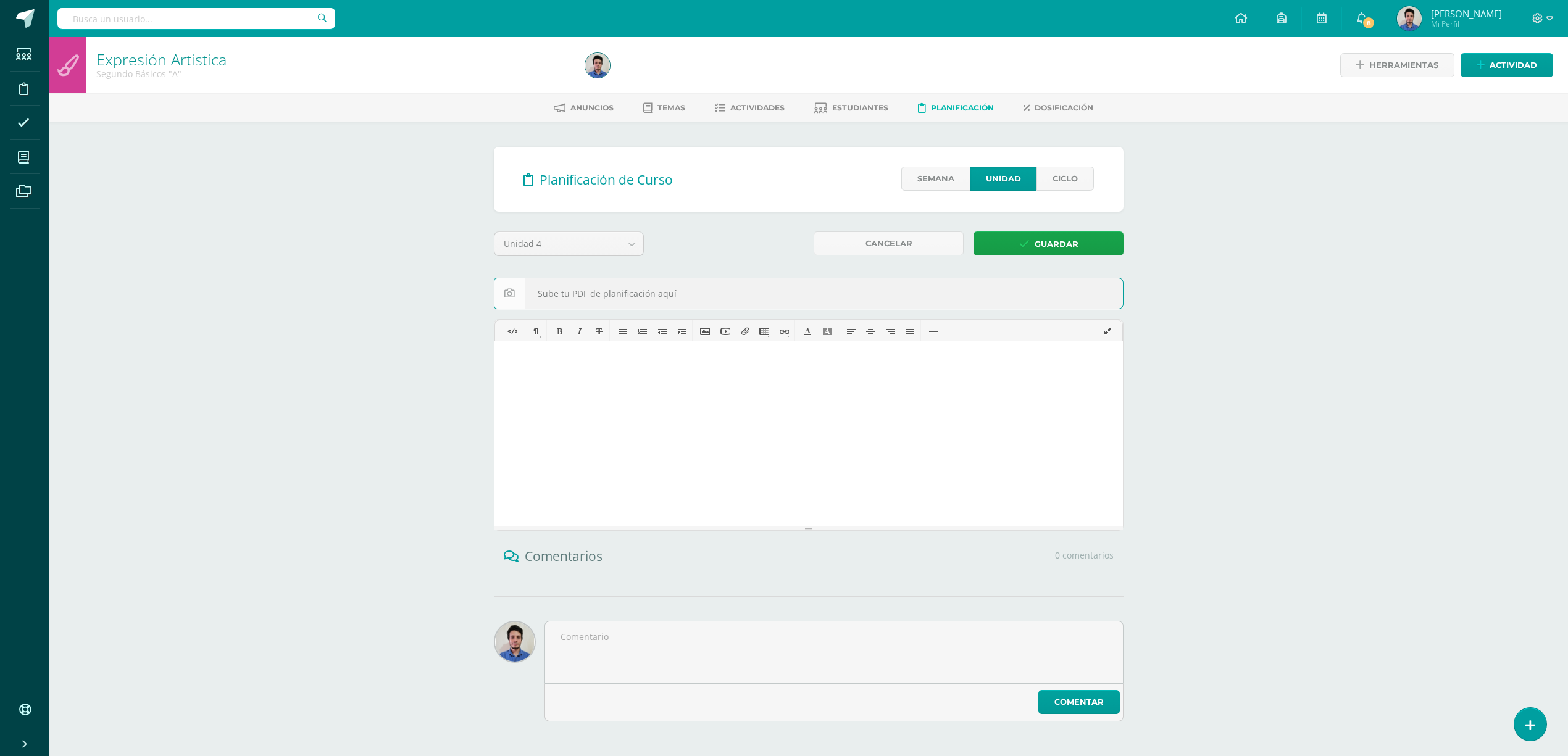
type input "C:\fakepath\plan DALTON Bloque IV 2do Basico.pdf"
click at [1048, 239] on span "Guardar" at bounding box center [1056, 244] width 43 height 23
click at [713, 297] on input "file" at bounding box center [809, 294] width 628 height 30
type input "C:\fakepath\plan [PERSON_NAME] Bloque IV 1ro Basico.pdf"
click at [1036, 238] on span "Guardar" at bounding box center [1056, 244] width 43 height 23
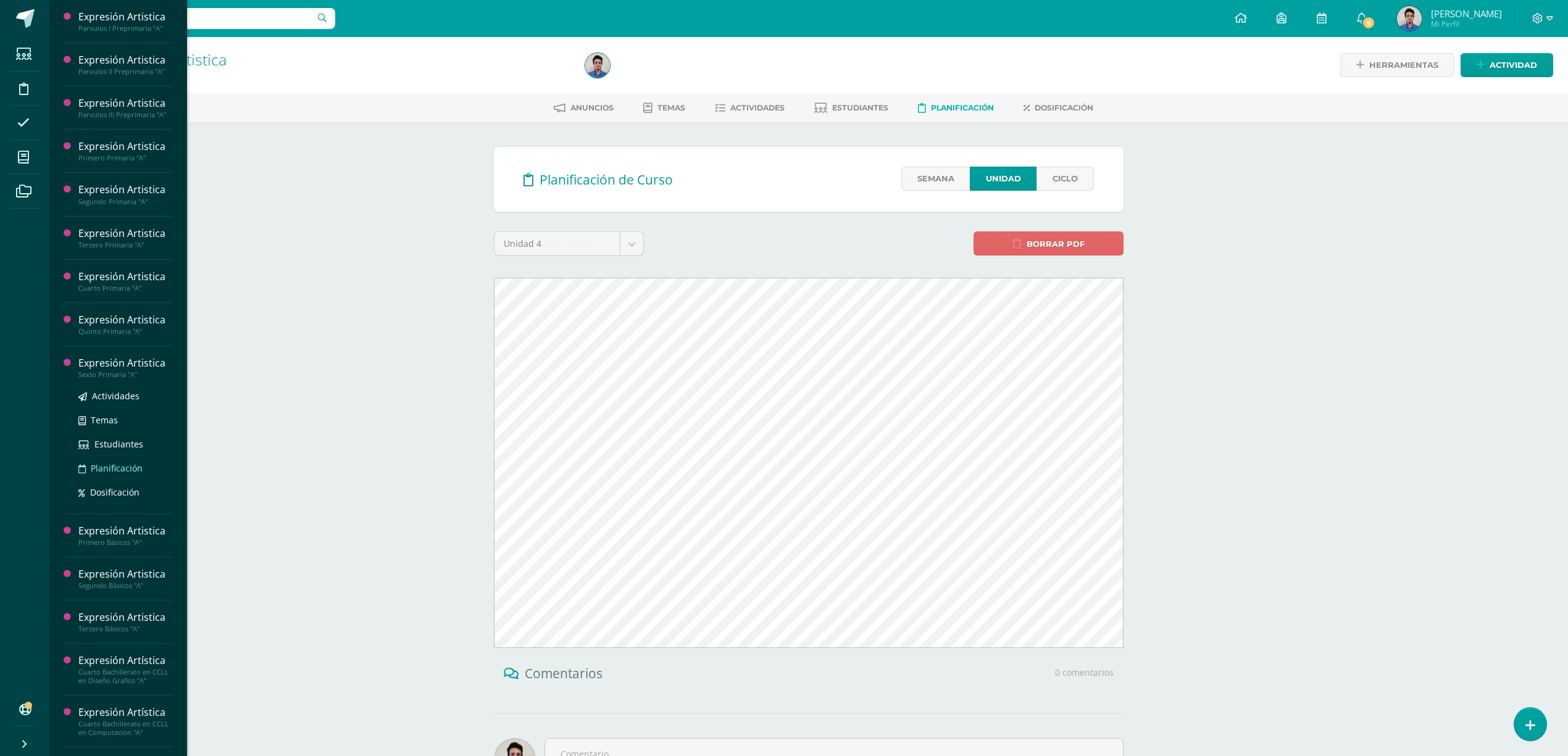
click at [119, 466] on span "Planificación" at bounding box center [116, 468] width 52 height 11
click at [110, 429] on span "Planificación" at bounding box center [116, 425] width 52 height 11
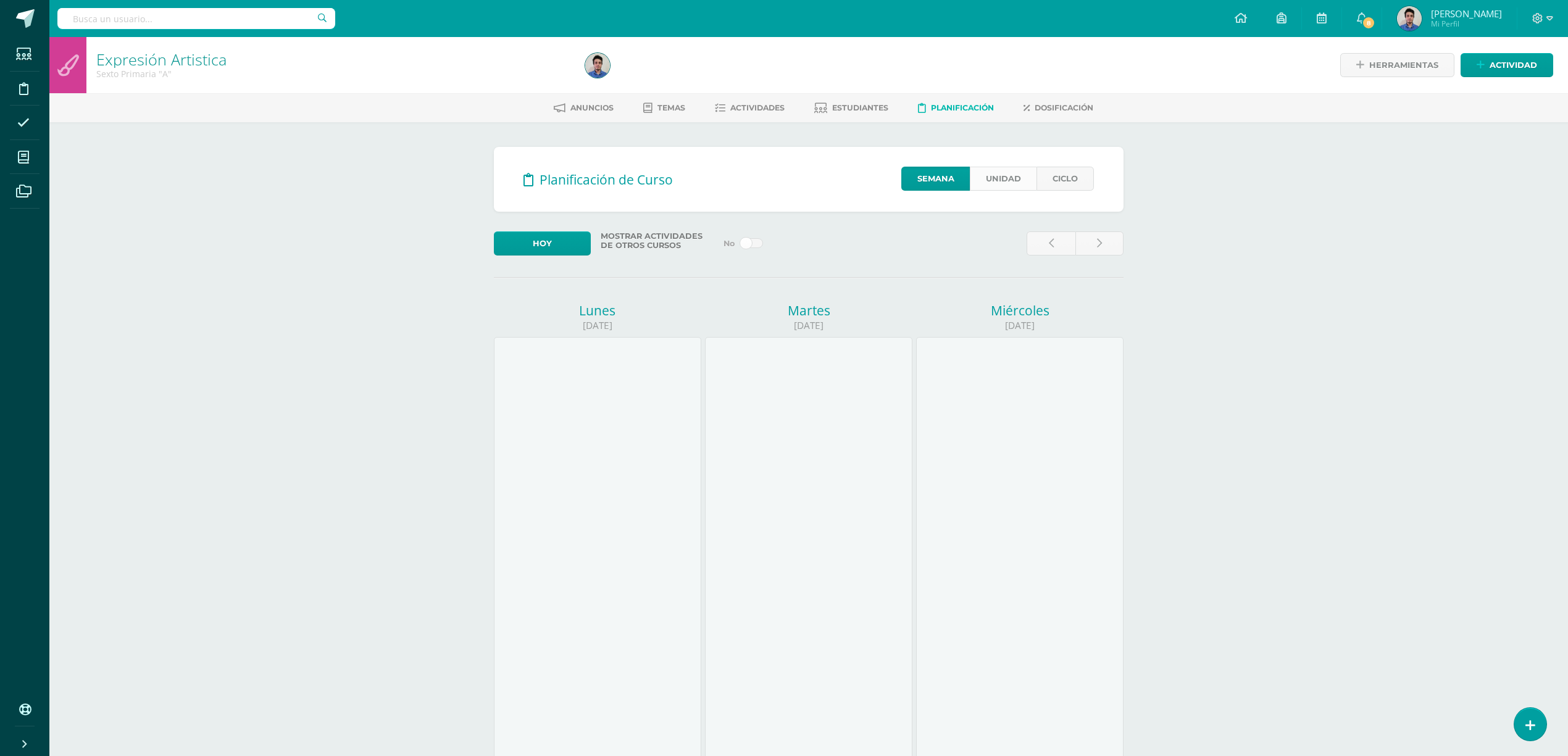
click at [993, 185] on link "Unidad" at bounding box center [1003, 178] width 66 height 24
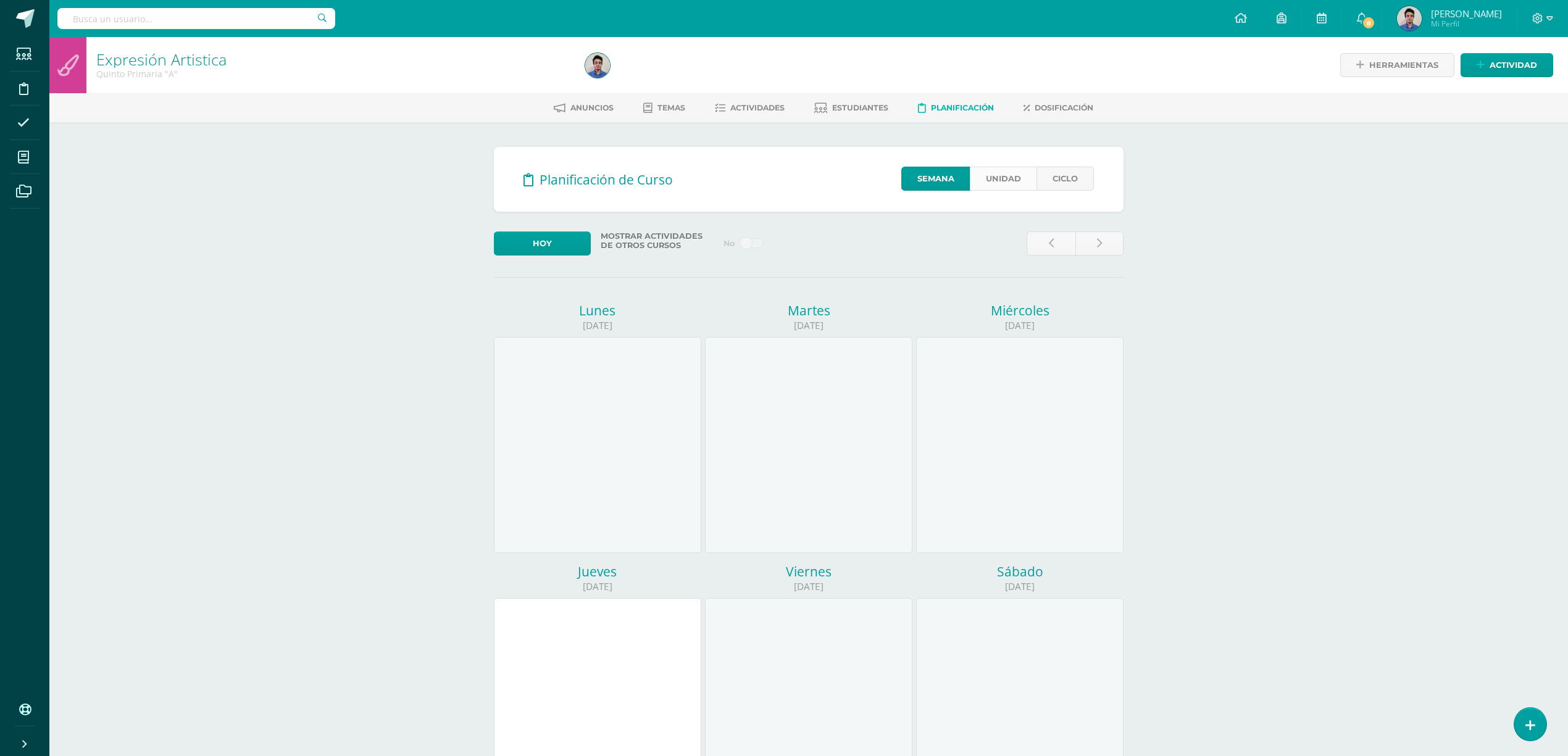
click at [986, 174] on link "Unidad" at bounding box center [1003, 178] width 66 height 24
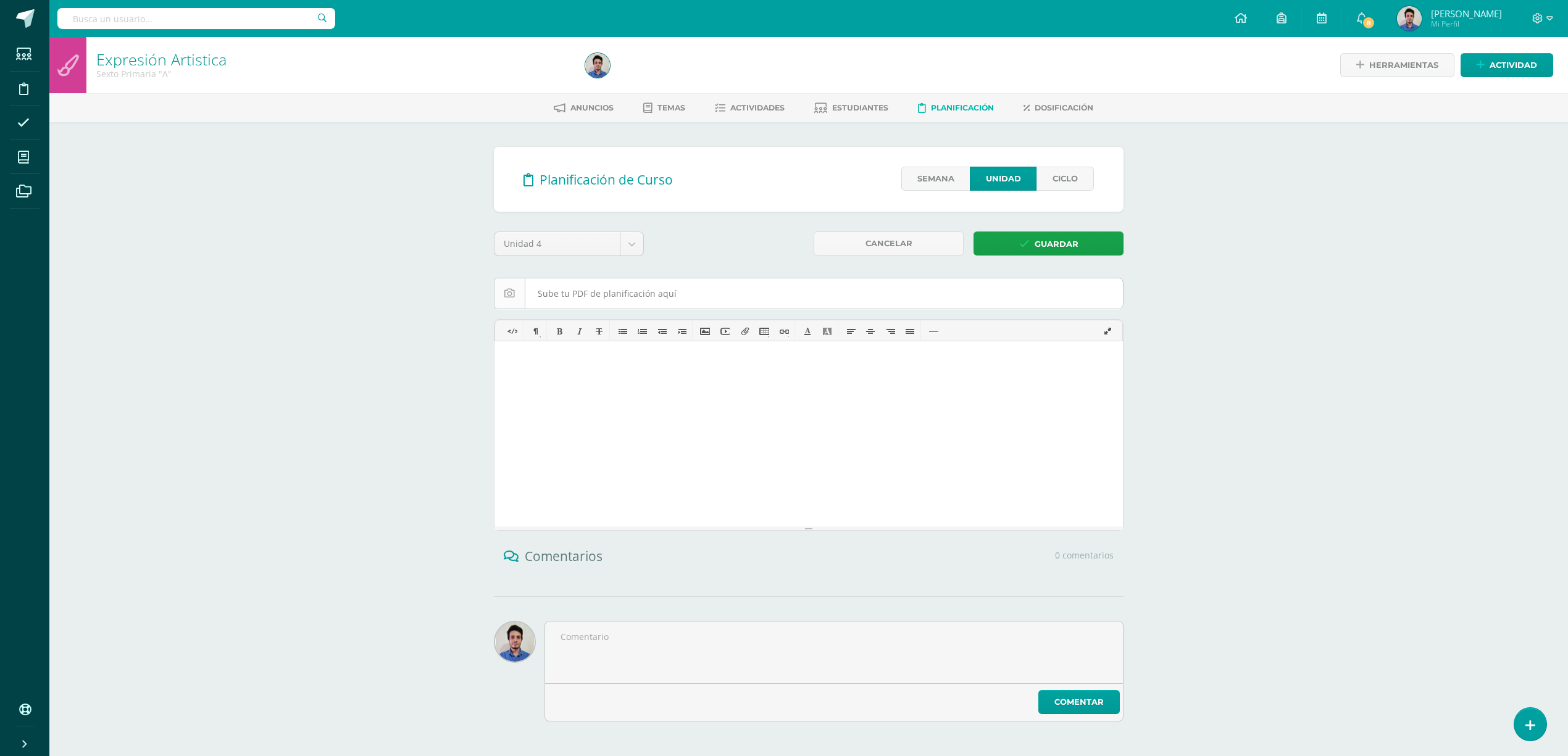
click at [788, 293] on input "file" at bounding box center [809, 294] width 628 height 30
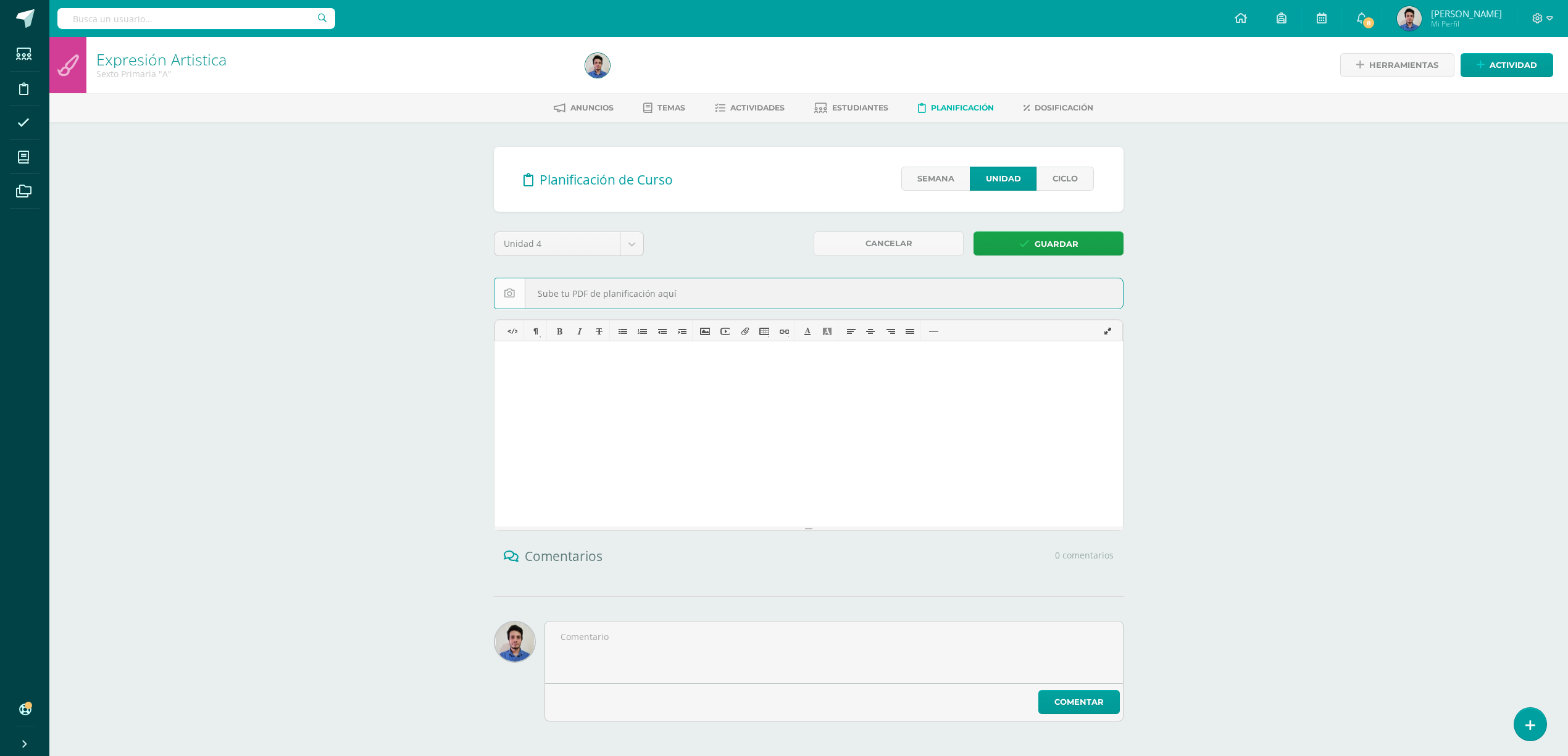
type input "C:\fakepath\plan DALTON Bloque IV 6to Primaria.pdf"
click at [1060, 248] on span "Guardar" at bounding box center [1056, 244] width 43 height 23
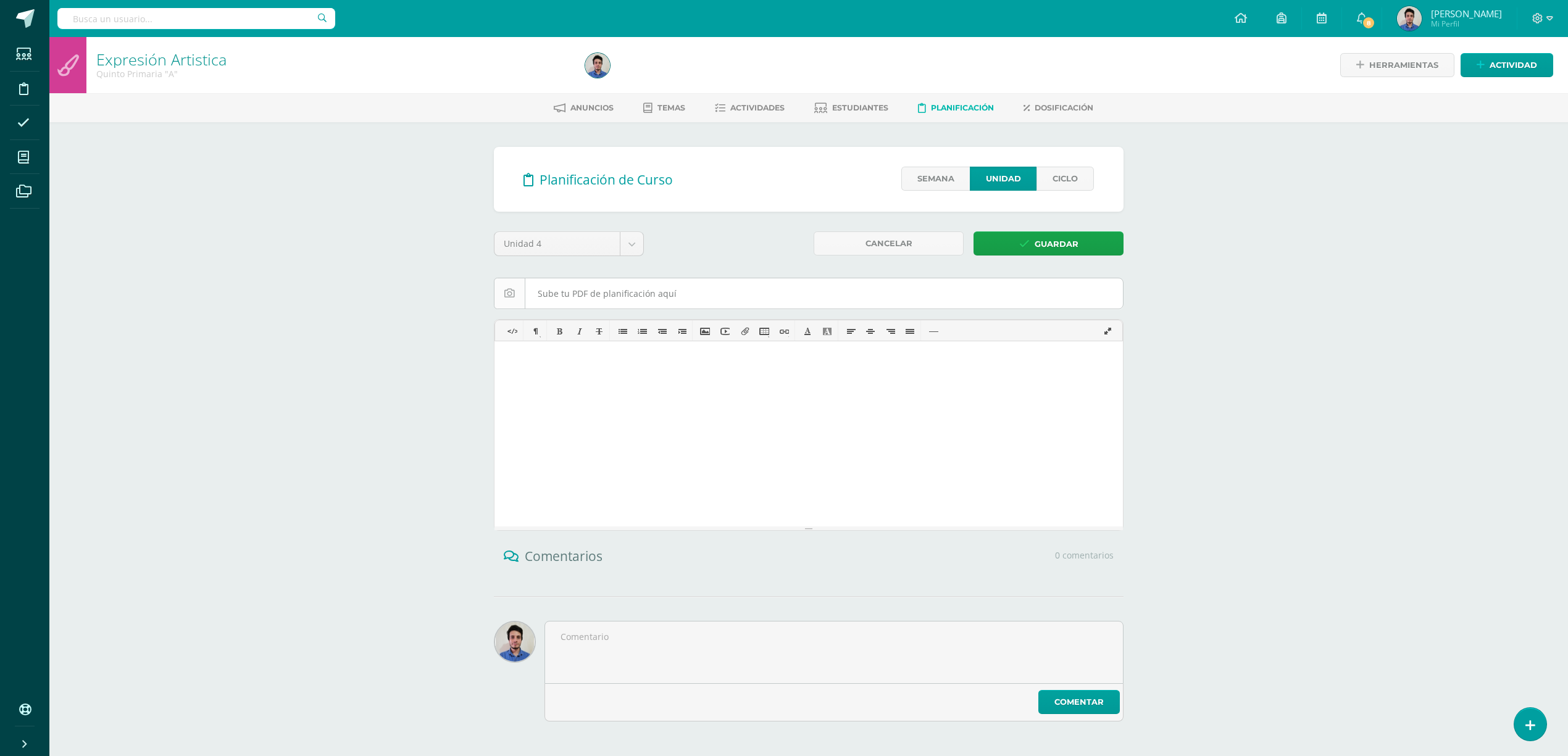
click at [604, 291] on input "file" at bounding box center [809, 294] width 628 height 30
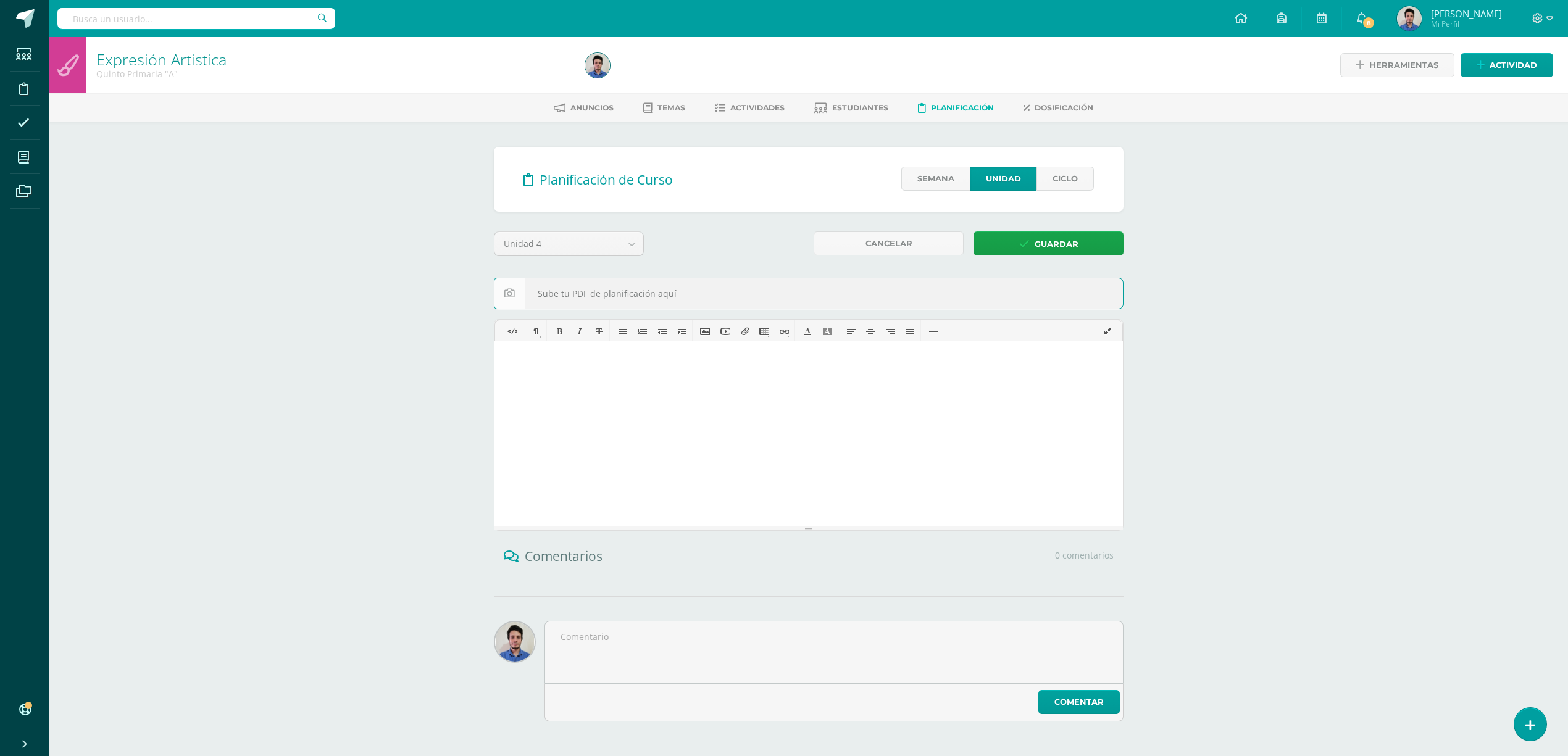
type input "C:\fakepath\plan DALTON Bloque IV 5to Primaria.pdf"
drag, startPoint x: 1010, startPoint y: 239, endPoint x: 988, endPoint y: 238, distance: 22.0
click at [1011, 238] on link "Guardar" at bounding box center [1048, 243] width 150 height 24
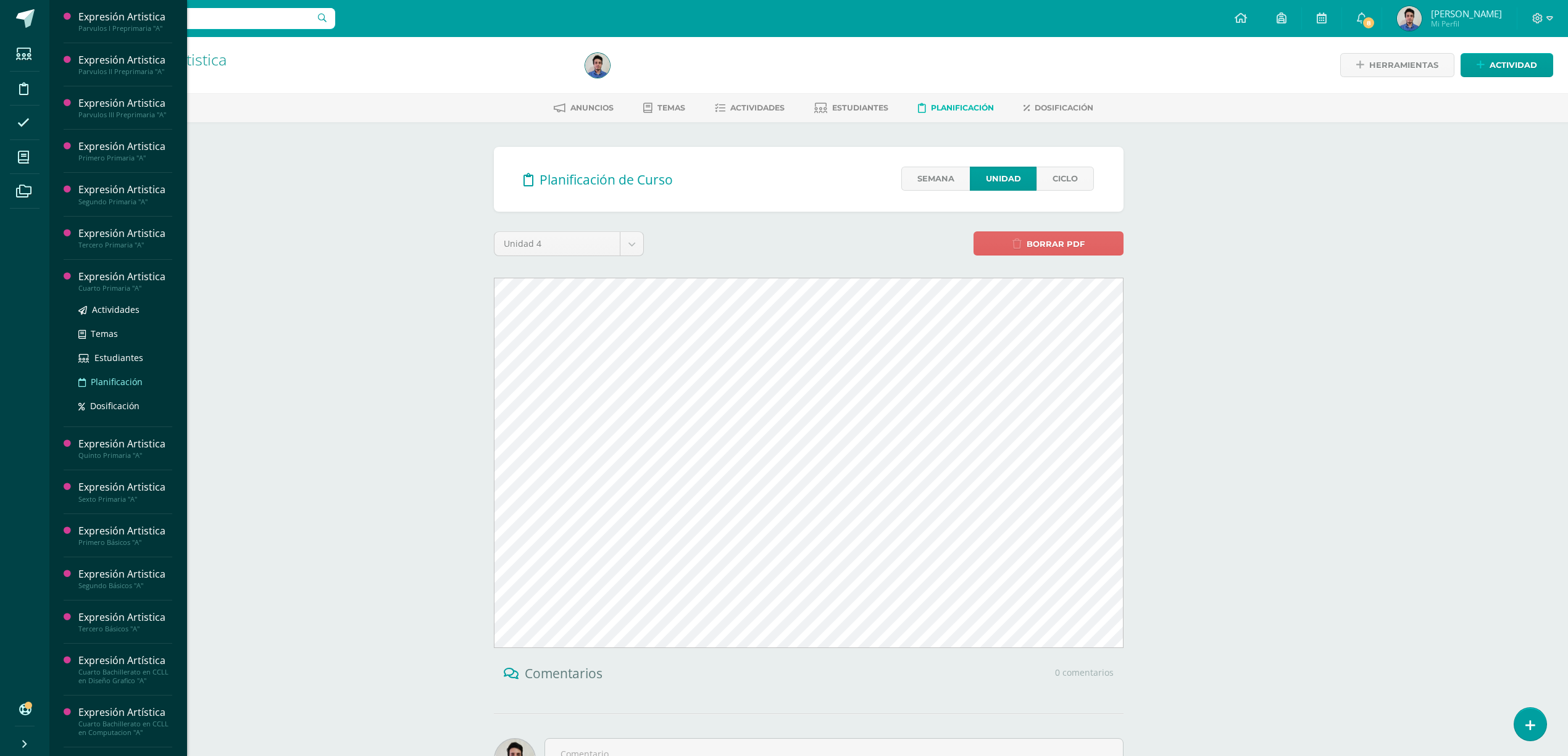
click at [110, 381] on span "Planificación" at bounding box center [116, 382] width 52 height 11
click at [124, 386] on span "Planificación" at bounding box center [116, 382] width 52 height 11
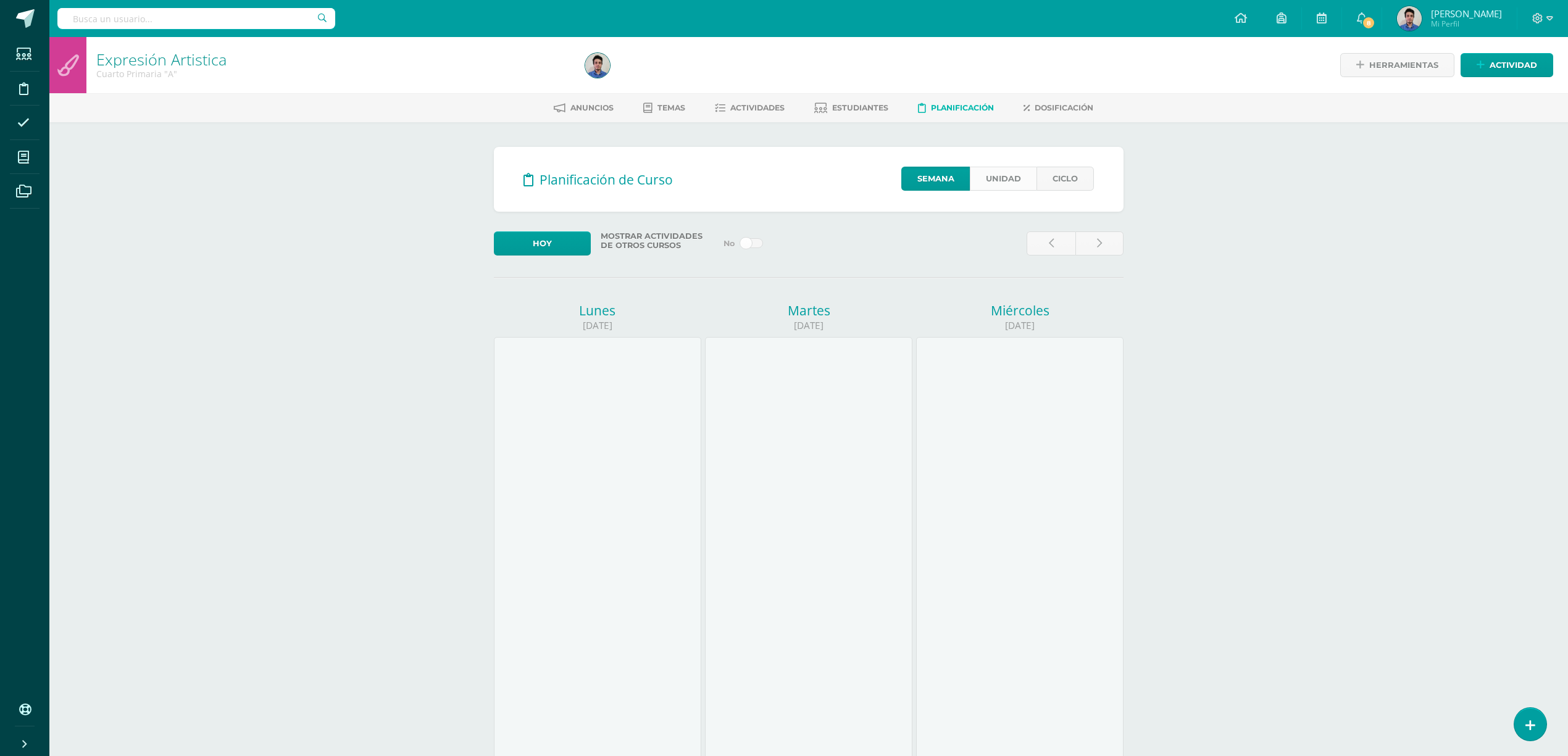
click at [1004, 179] on link "Unidad" at bounding box center [1003, 178] width 66 height 24
click at [991, 174] on link "Unidad" at bounding box center [1003, 178] width 66 height 24
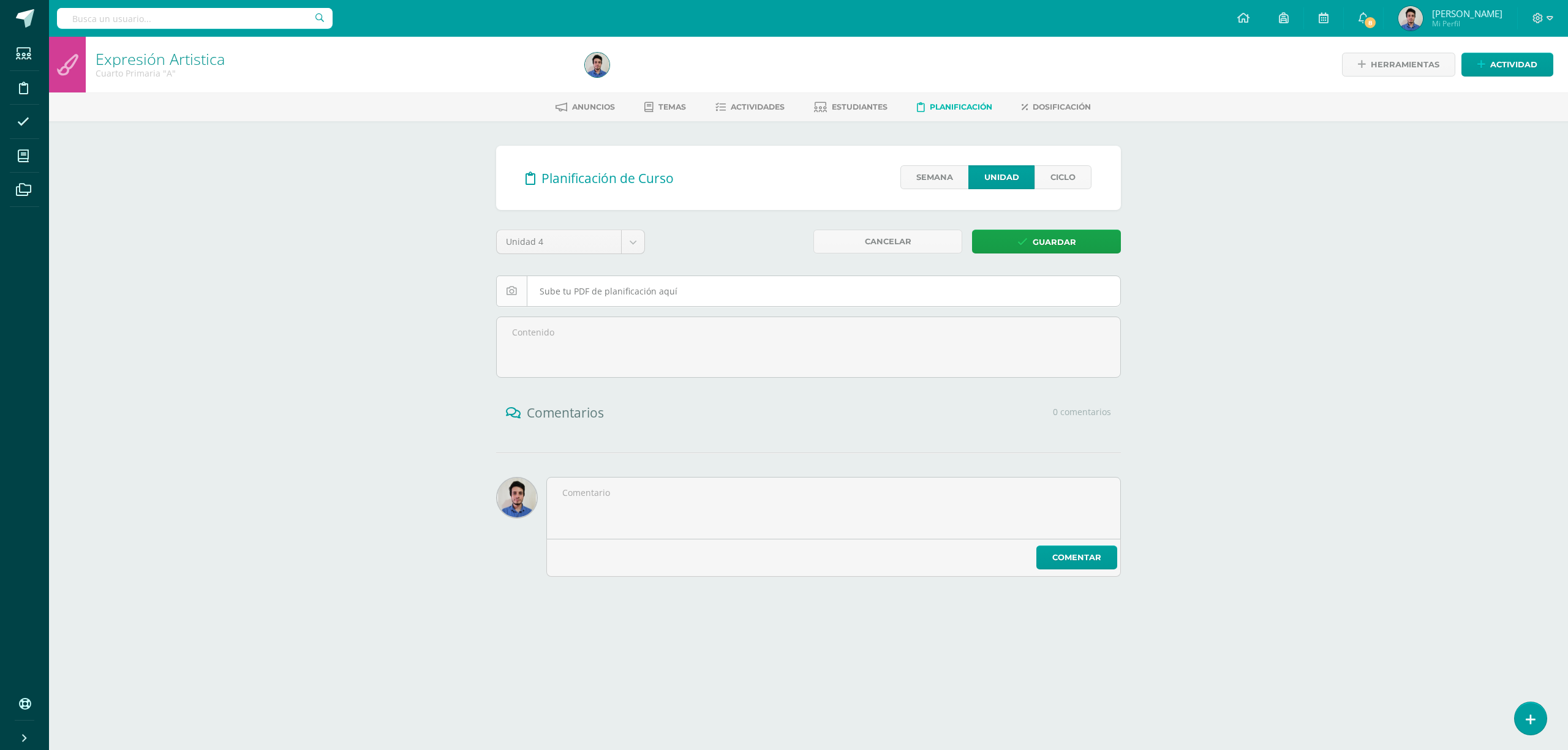
click at [770, 290] on input "file" at bounding box center [808, 291] width 623 height 30
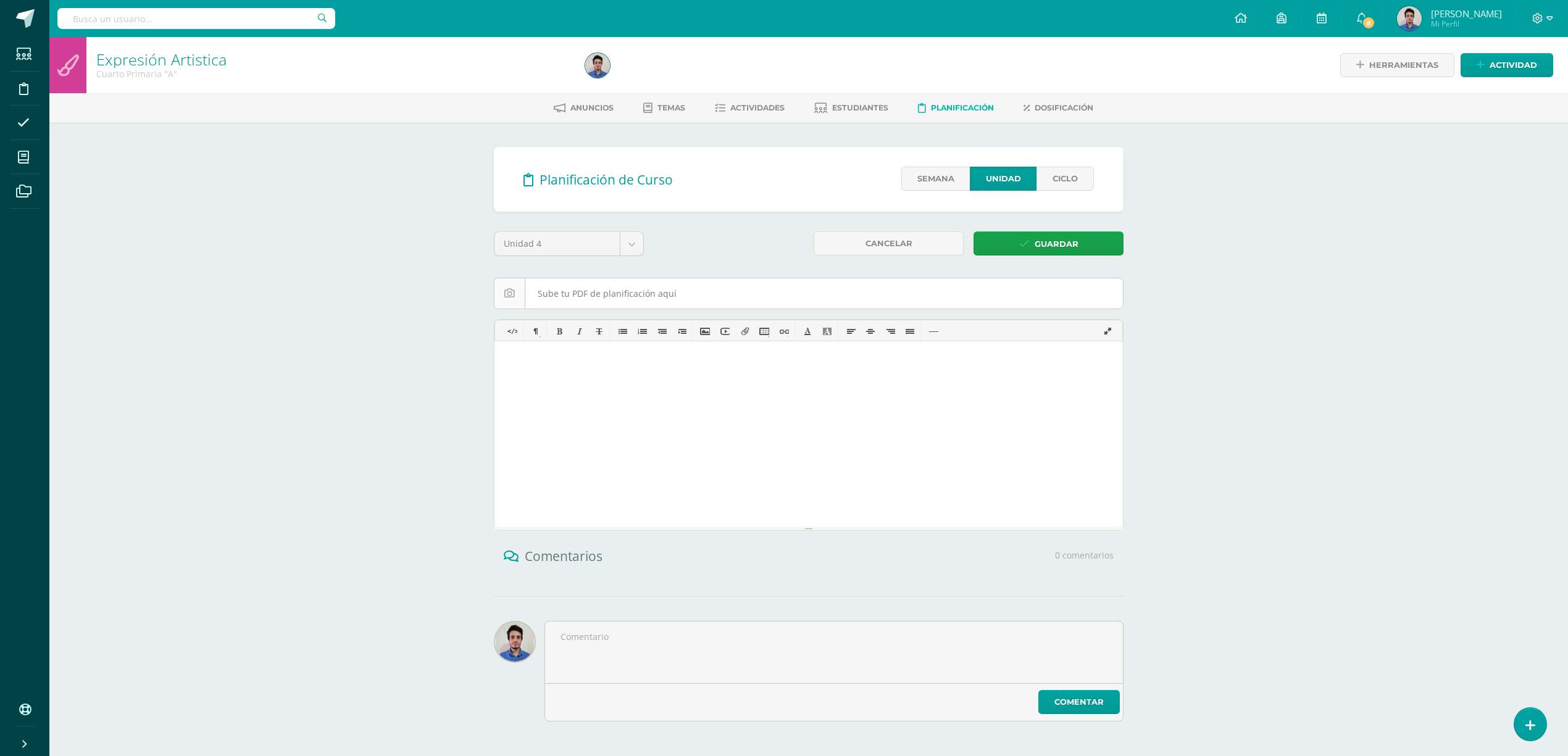
type input "C:\fakepath\plan DALTON Bloque IV 4to Primaria.pdf"
click at [1084, 239] on link "Guardar" at bounding box center [1048, 243] width 150 height 24
click at [741, 285] on input "file" at bounding box center [809, 294] width 628 height 30
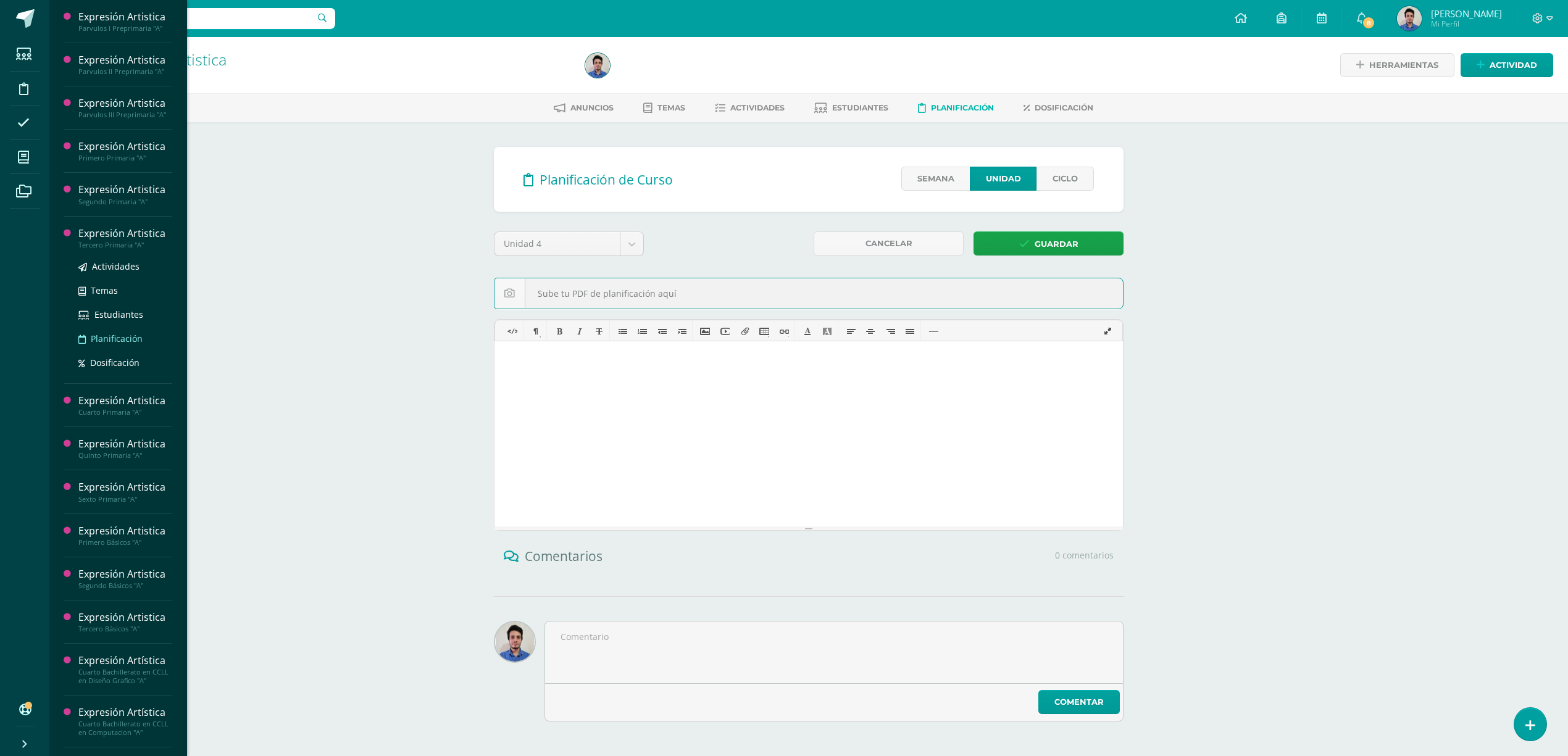
click at [134, 336] on span "Planificación" at bounding box center [116, 339] width 52 height 11
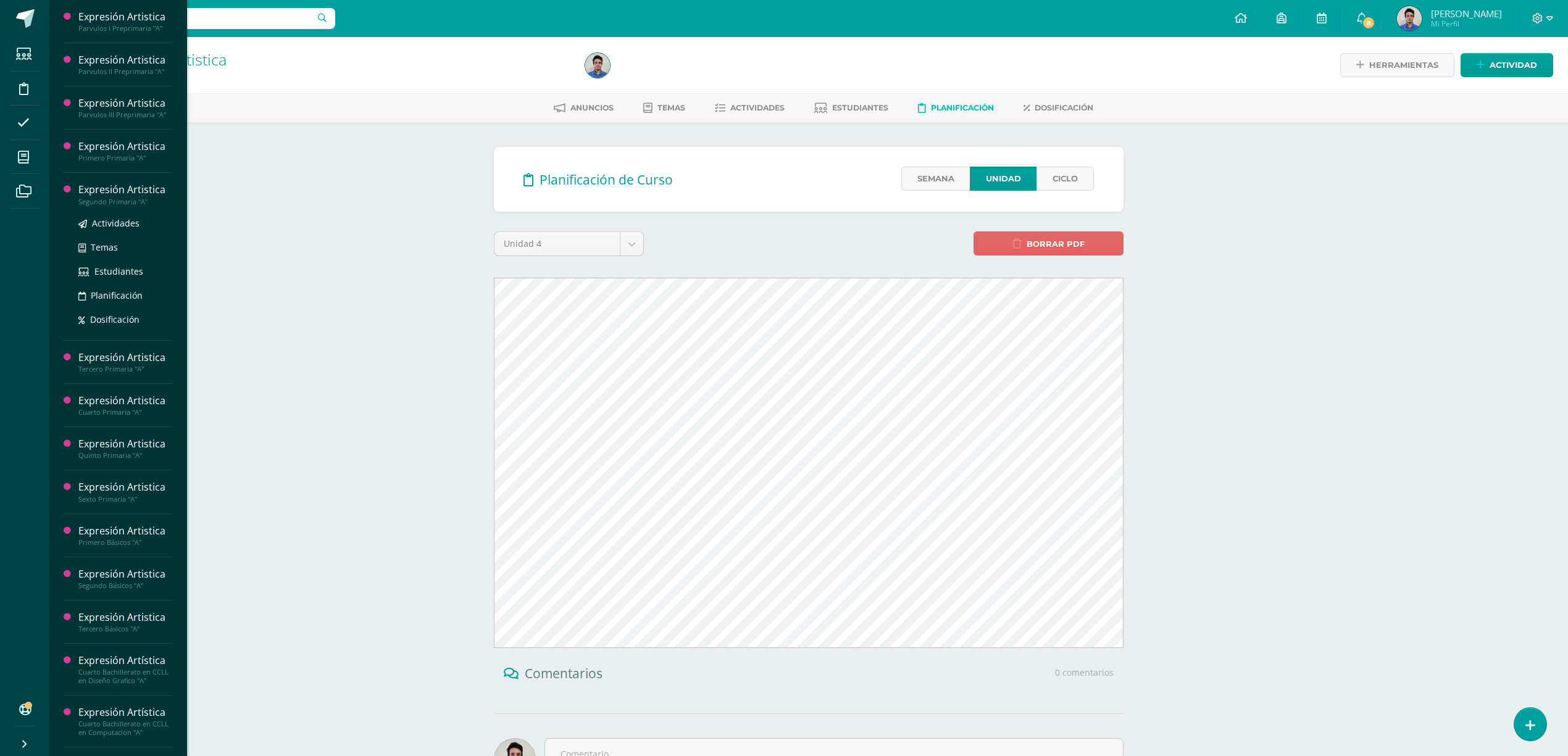
click at [130, 287] on ul "Actividades Temas Estudiantes Planificación Dosificación" at bounding box center [125, 271] width 93 height 111
click at [129, 296] on span "Planificación" at bounding box center [116, 295] width 52 height 11
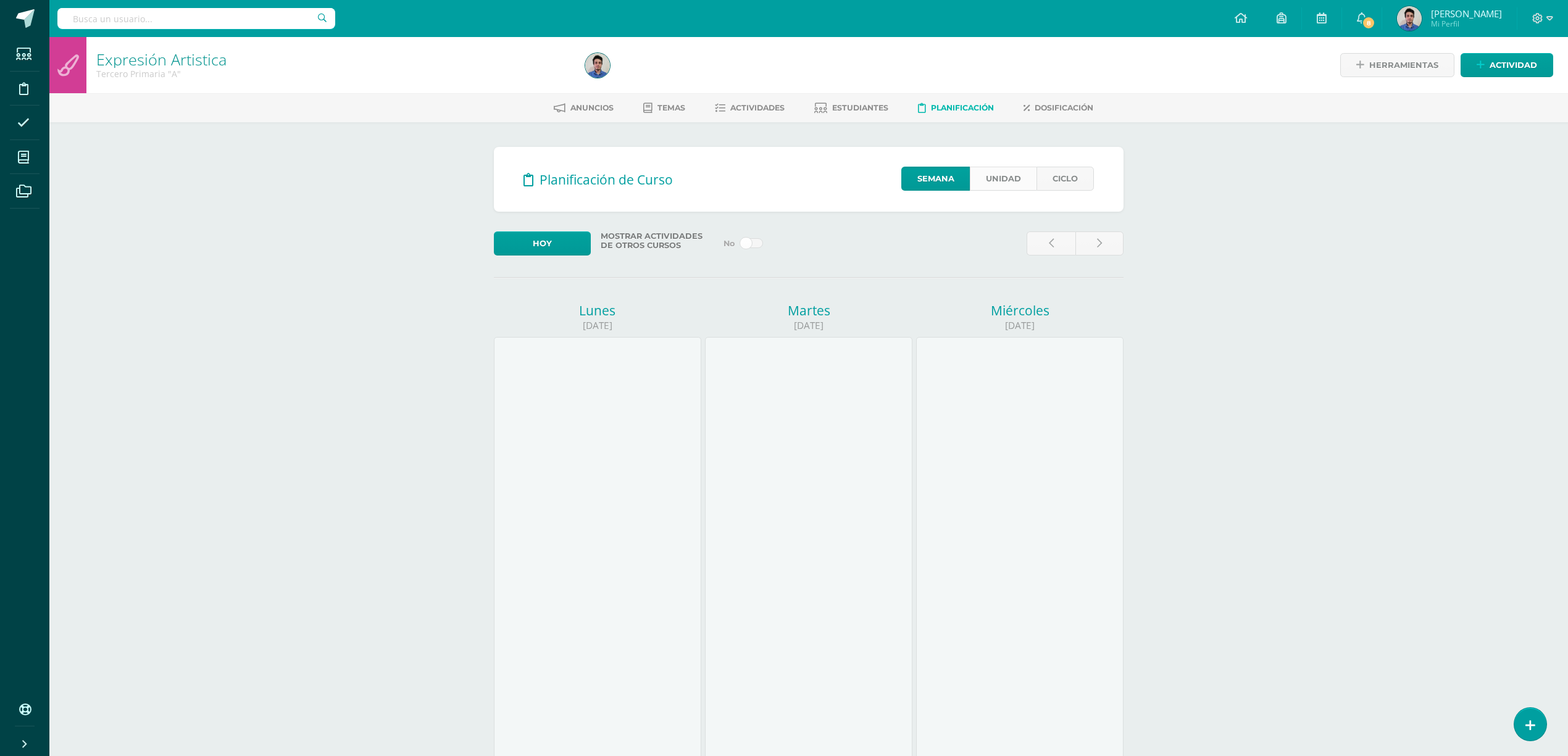
click at [1015, 176] on link "Unidad" at bounding box center [1003, 178] width 66 height 24
click at [1004, 181] on link "Unidad" at bounding box center [1003, 178] width 66 height 24
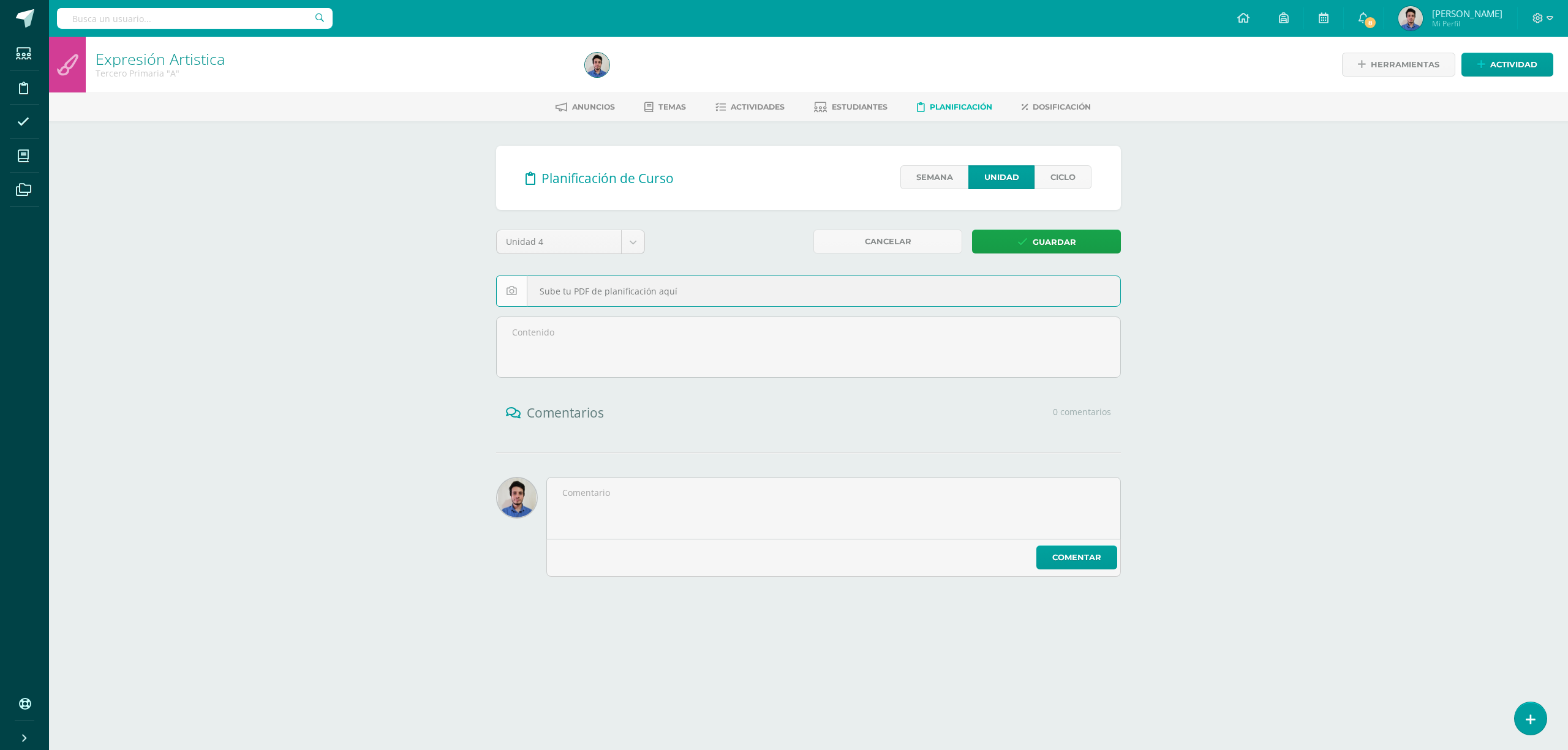
click at [752, 290] on input "file" at bounding box center [808, 291] width 623 height 30
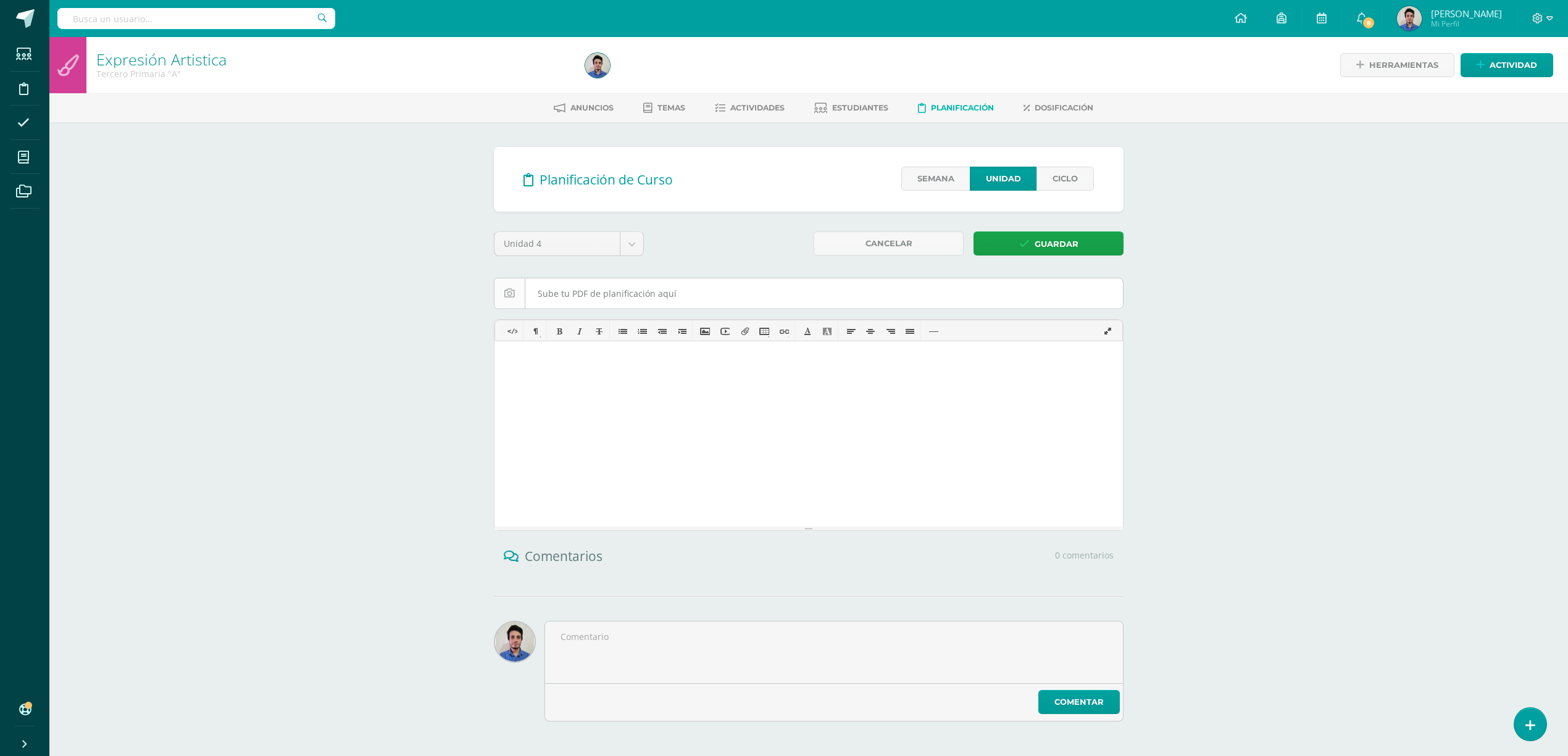
type input "C:\fakepath\plan [PERSON_NAME] Bloque IV 3ro Primaria.pdf"
click at [1056, 242] on span "Guardar" at bounding box center [1056, 244] width 43 height 23
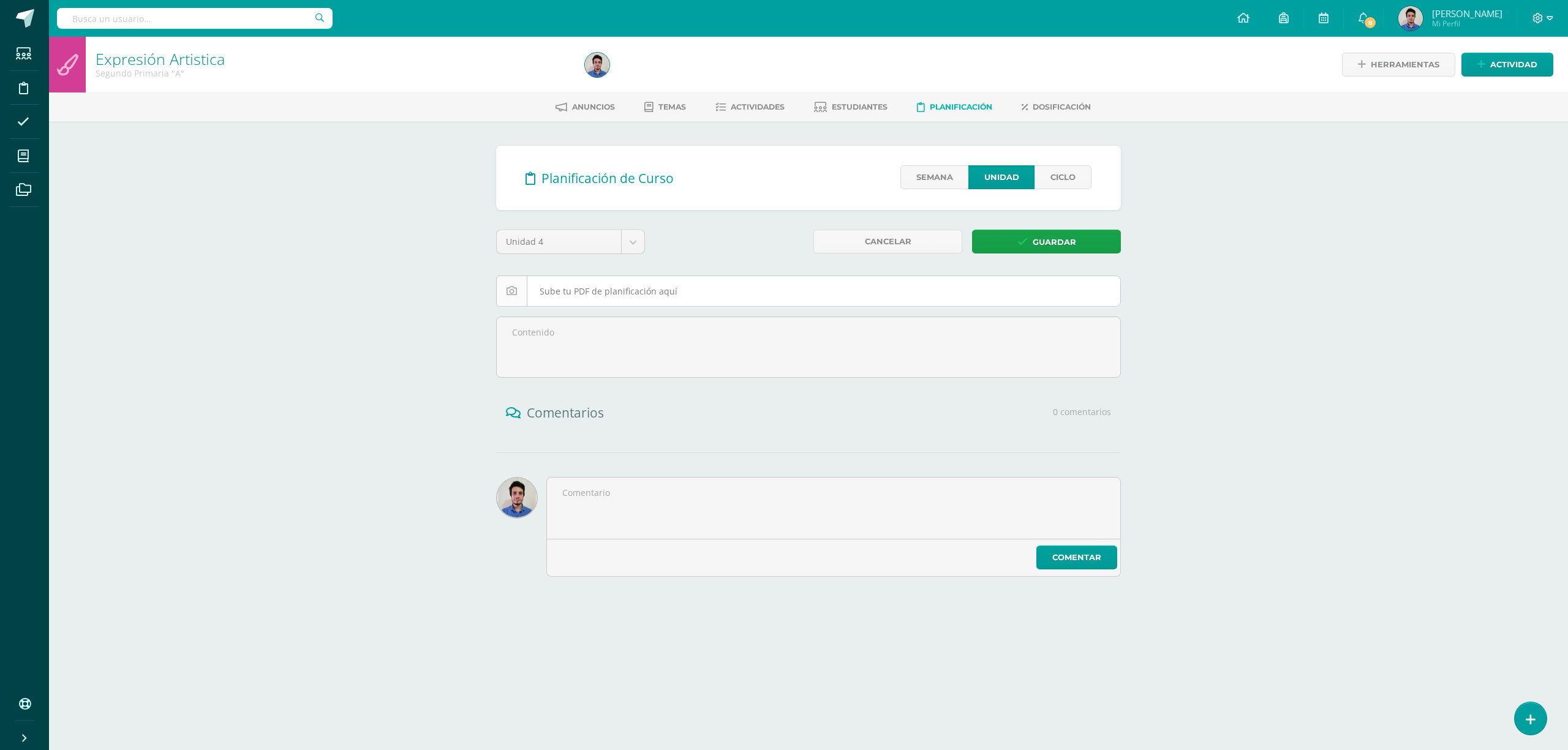
click at [618, 294] on input "file" at bounding box center [808, 291] width 623 height 30
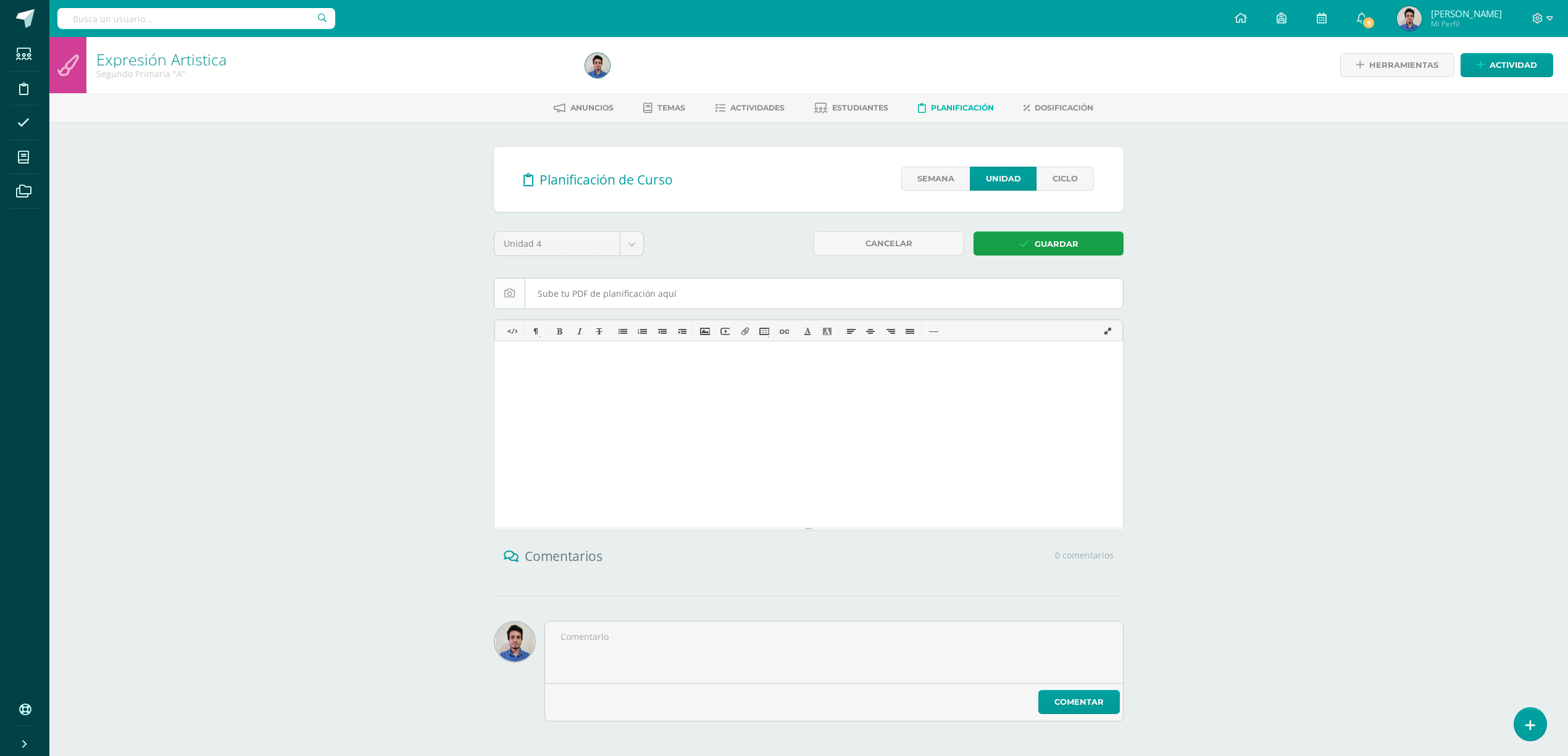
type input "C:\fakepath\plan [PERSON_NAME] Bloque IV 2do Primaria.pdf"
click at [1088, 244] on link "Guardar" at bounding box center [1048, 243] width 150 height 24
